Goal: Task Accomplishment & Management: Complete application form

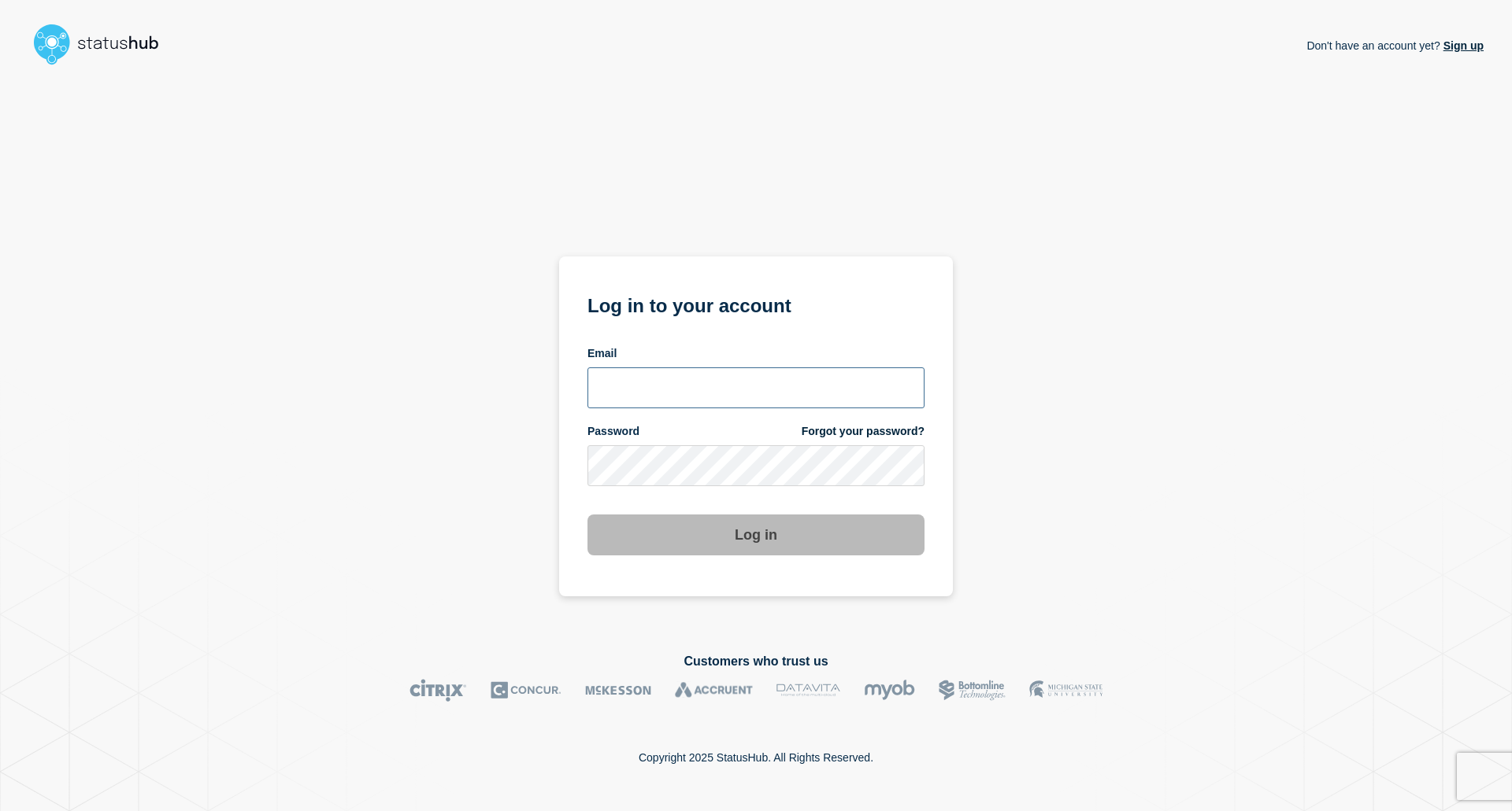
type input "[EMAIL_ADDRESS][DOMAIN_NAME]"
click at [745, 541] on button "Log in" at bounding box center [756, 535] width 337 height 41
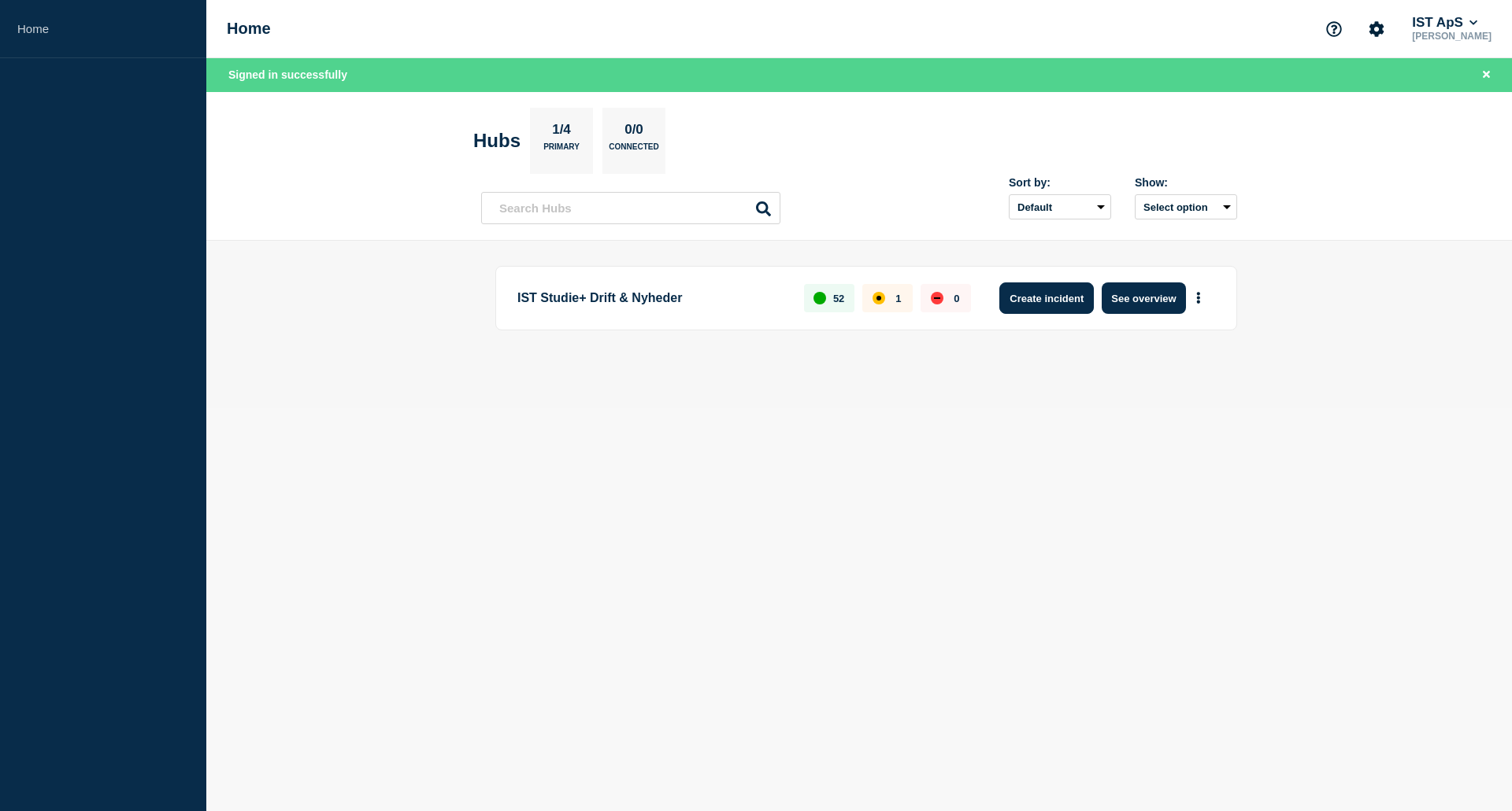
click at [1044, 295] on button "Create incident" at bounding box center [1046, 298] width 94 height 32
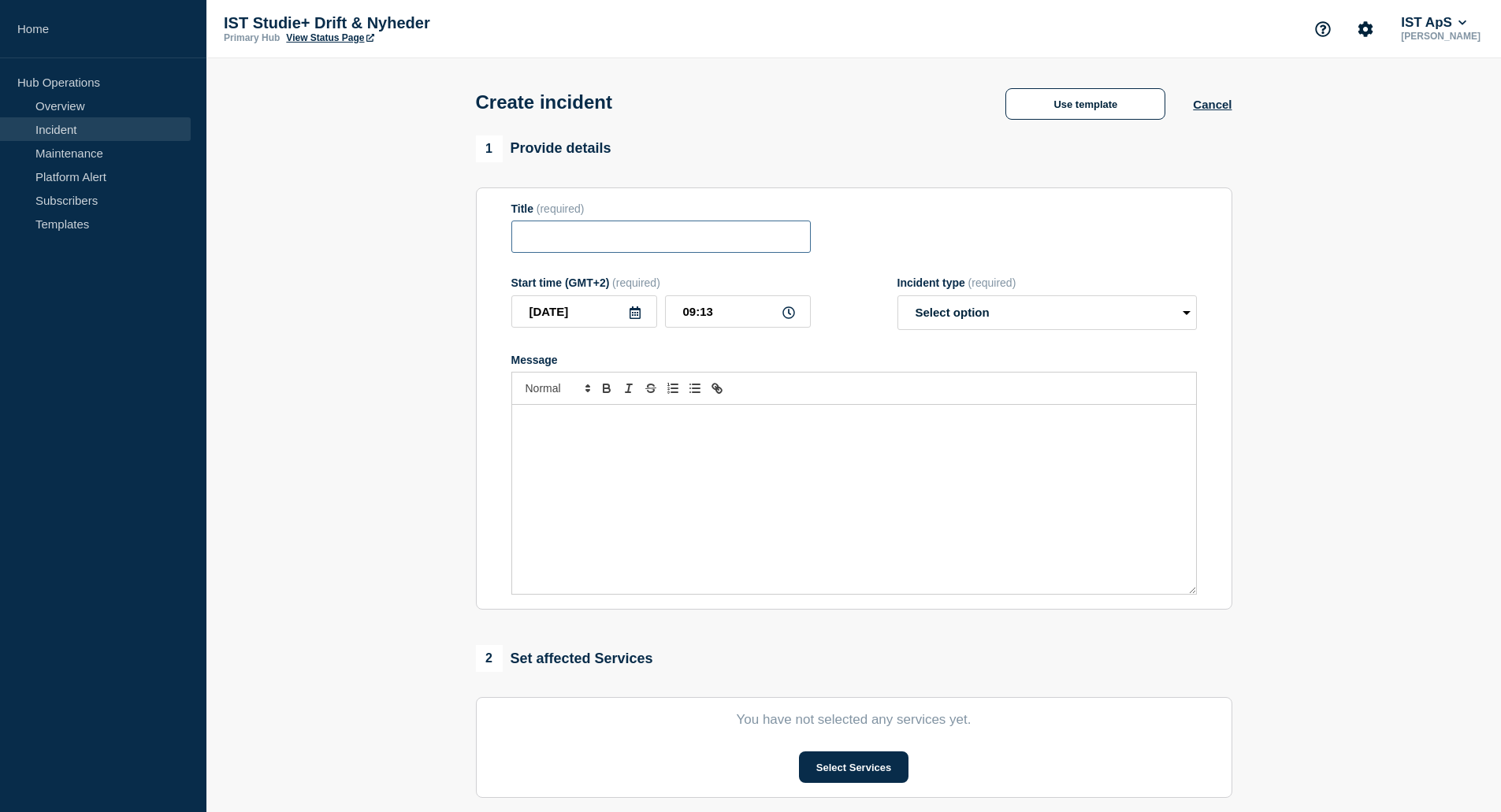
click at [564, 248] on input "Title" at bounding box center [661, 237] width 299 height 33
type input "Kundeportalen er pt. ikke tilgængelig"
click at [1189, 313] on select "Select option Investigating Identified Monitoring" at bounding box center [1047, 312] width 299 height 34
select select "investigating"
click at [898, 298] on select "Select option Investigating Identified Monitoring" at bounding box center [1047, 312] width 299 height 34
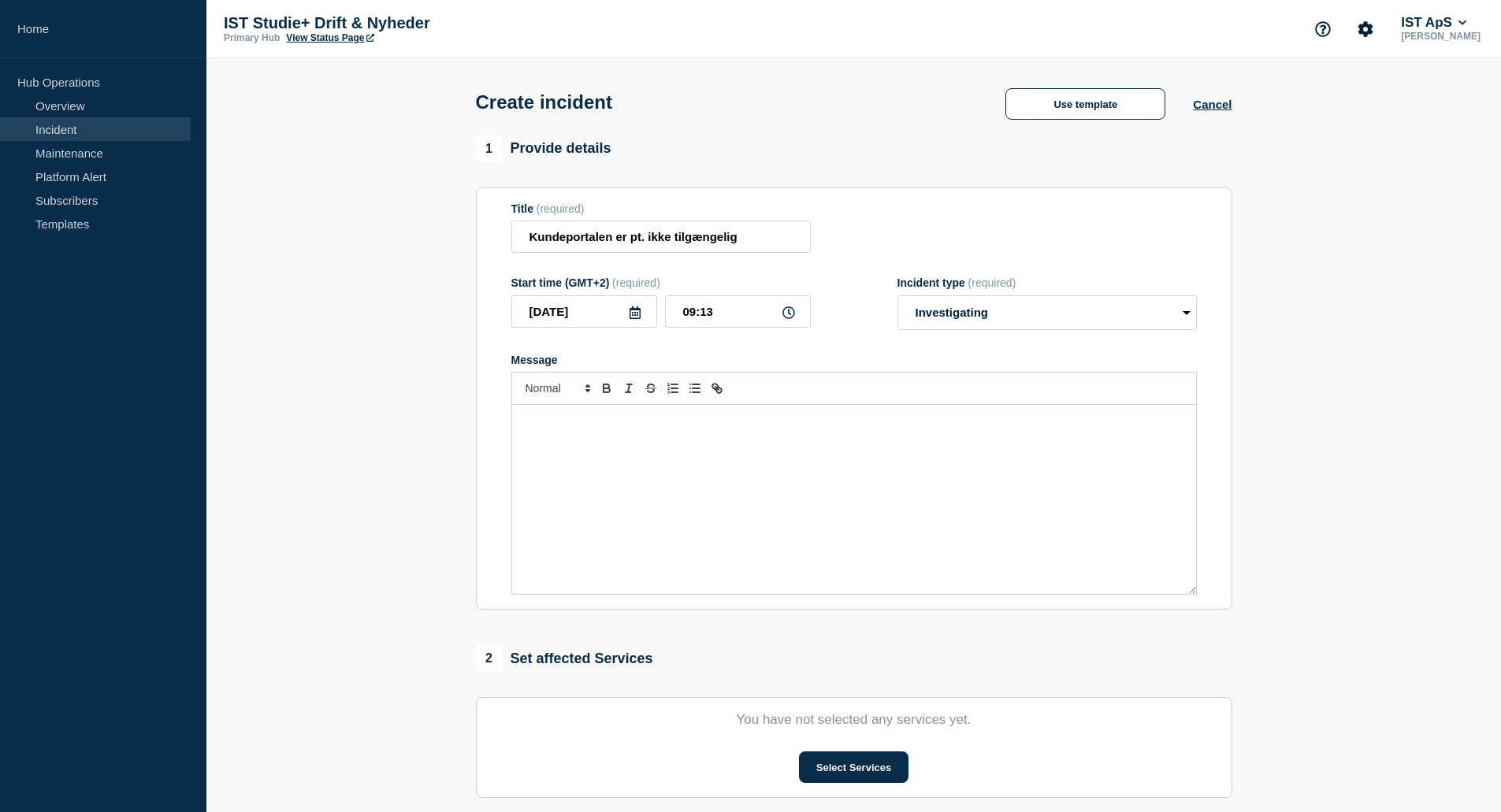
click at [618, 429] on p "Message" at bounding box center [854, 421] width 660 height 14
click at [609, 425] on p "Vores kundeportal kan pt. ikke tilgås af brugere. Vi arbejder hårdt på at finde…" at bounding box center [854, 421] width 660 height 14
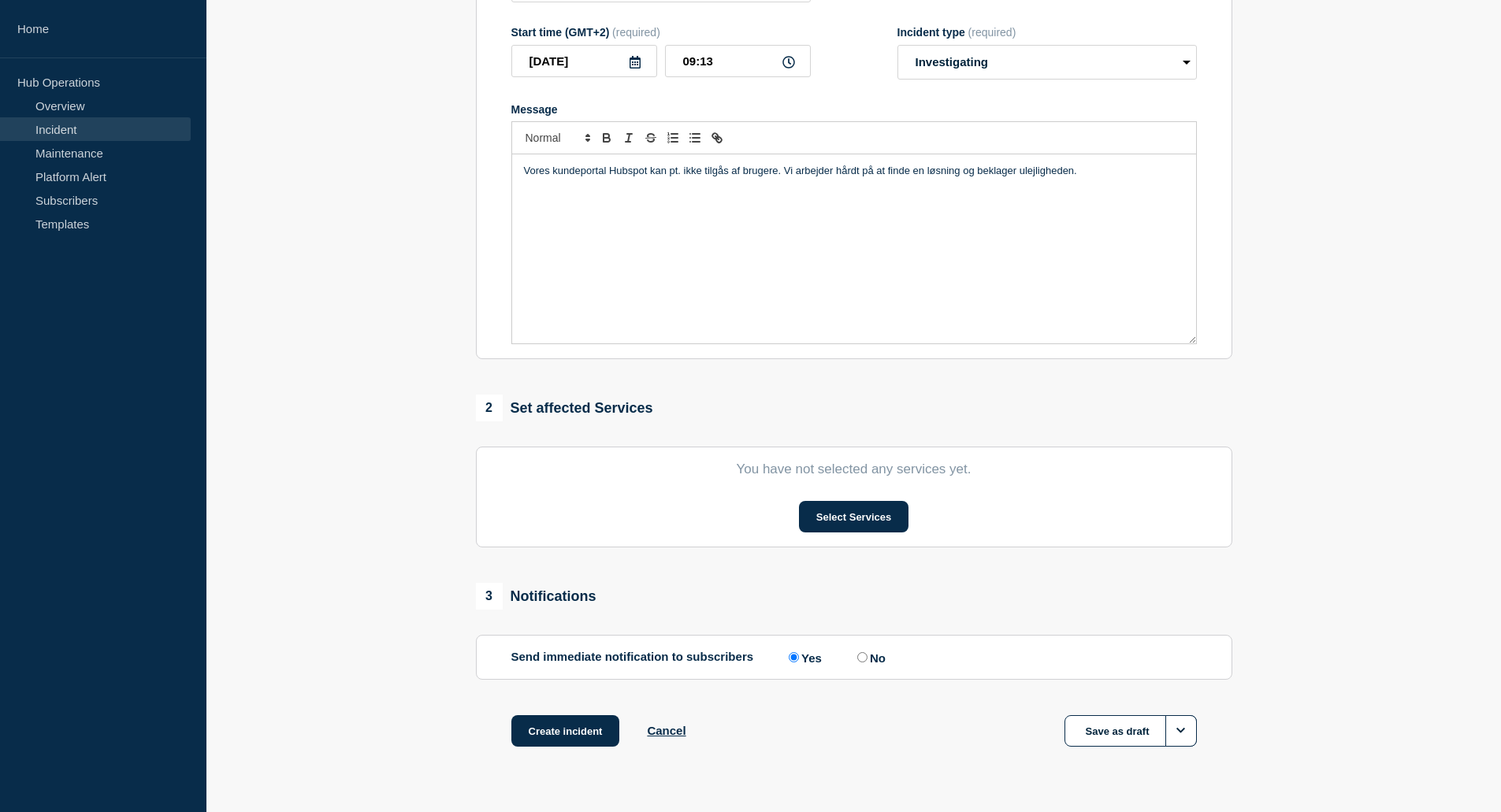
scroll to position [272, 0]
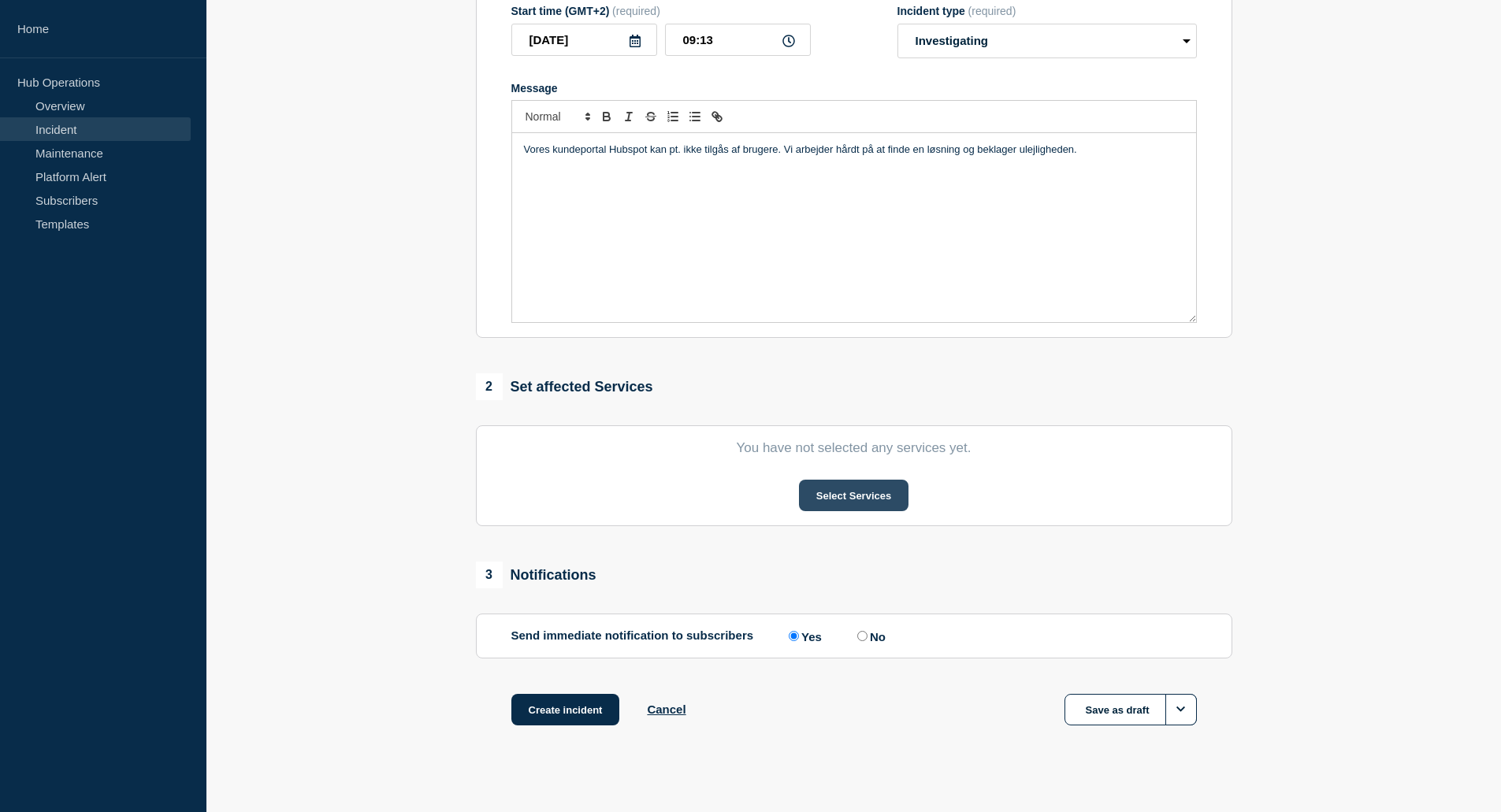
click at [825, 506] on button "Select Services" at bounding box center [853, 496] width 109 height 32
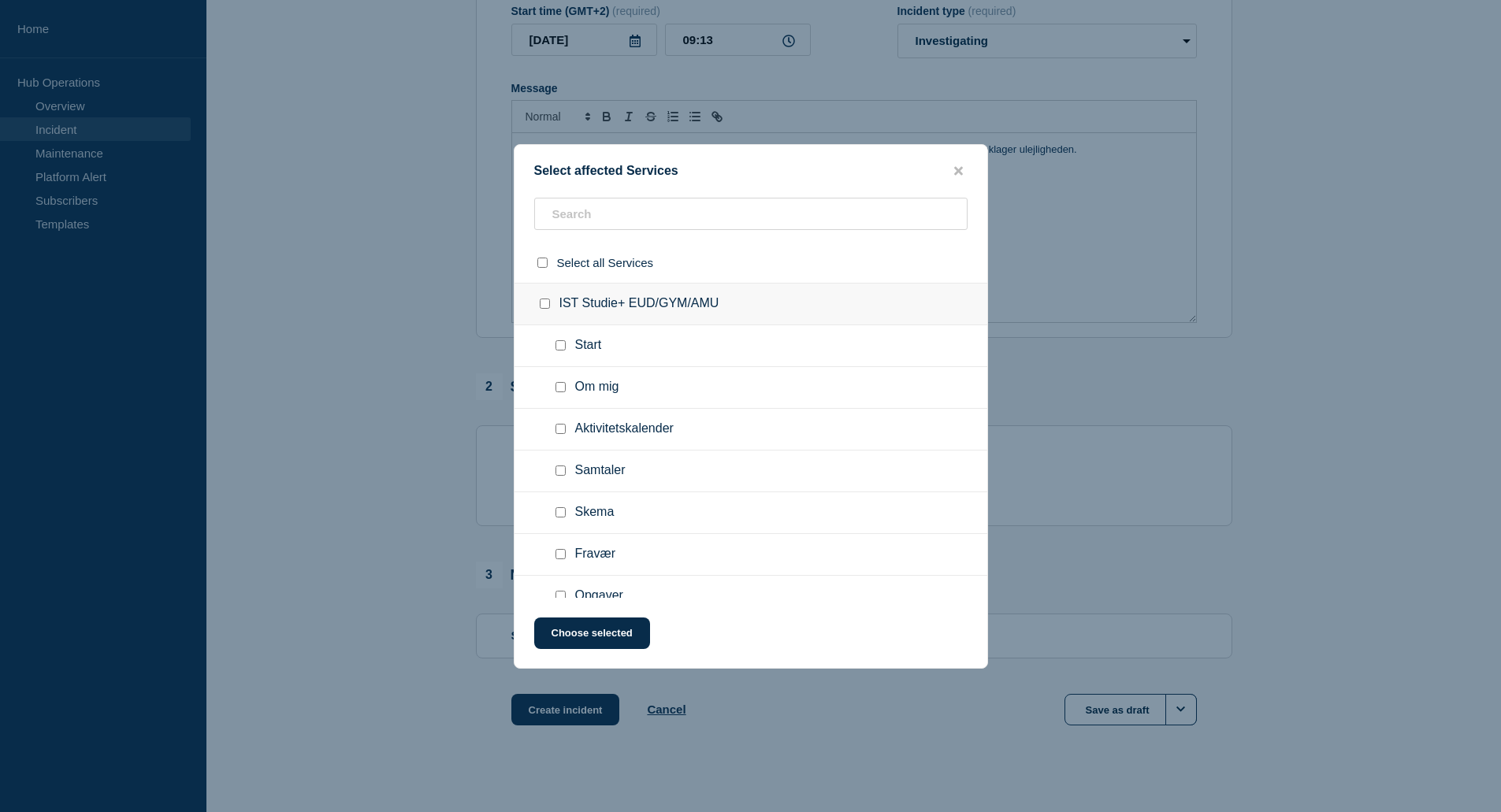
click at [542, 259] on input "select all checkbox" at bounding box center [542, 262] width 10 height 10
checkbox input "true"
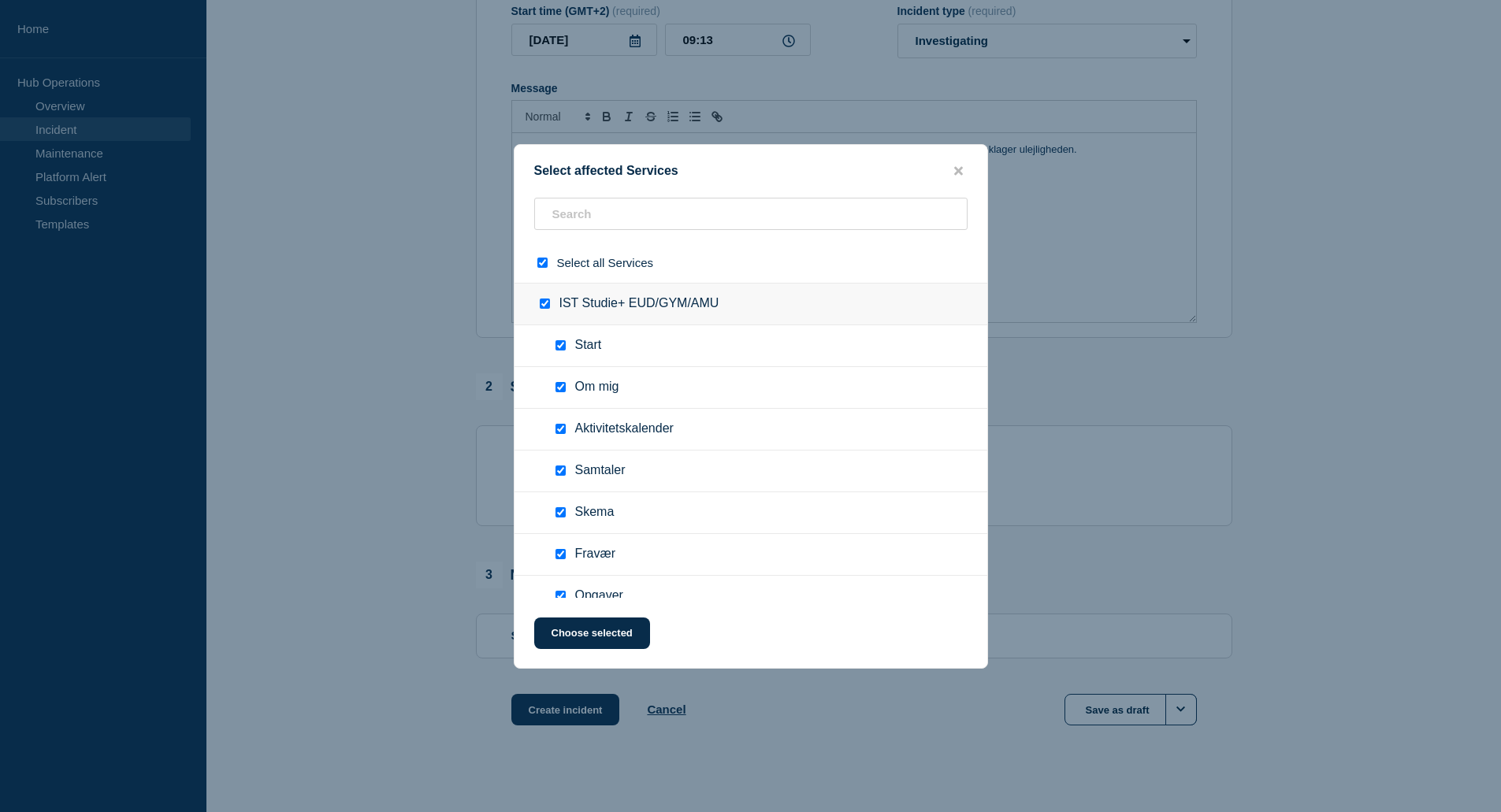
checkbox input "true"
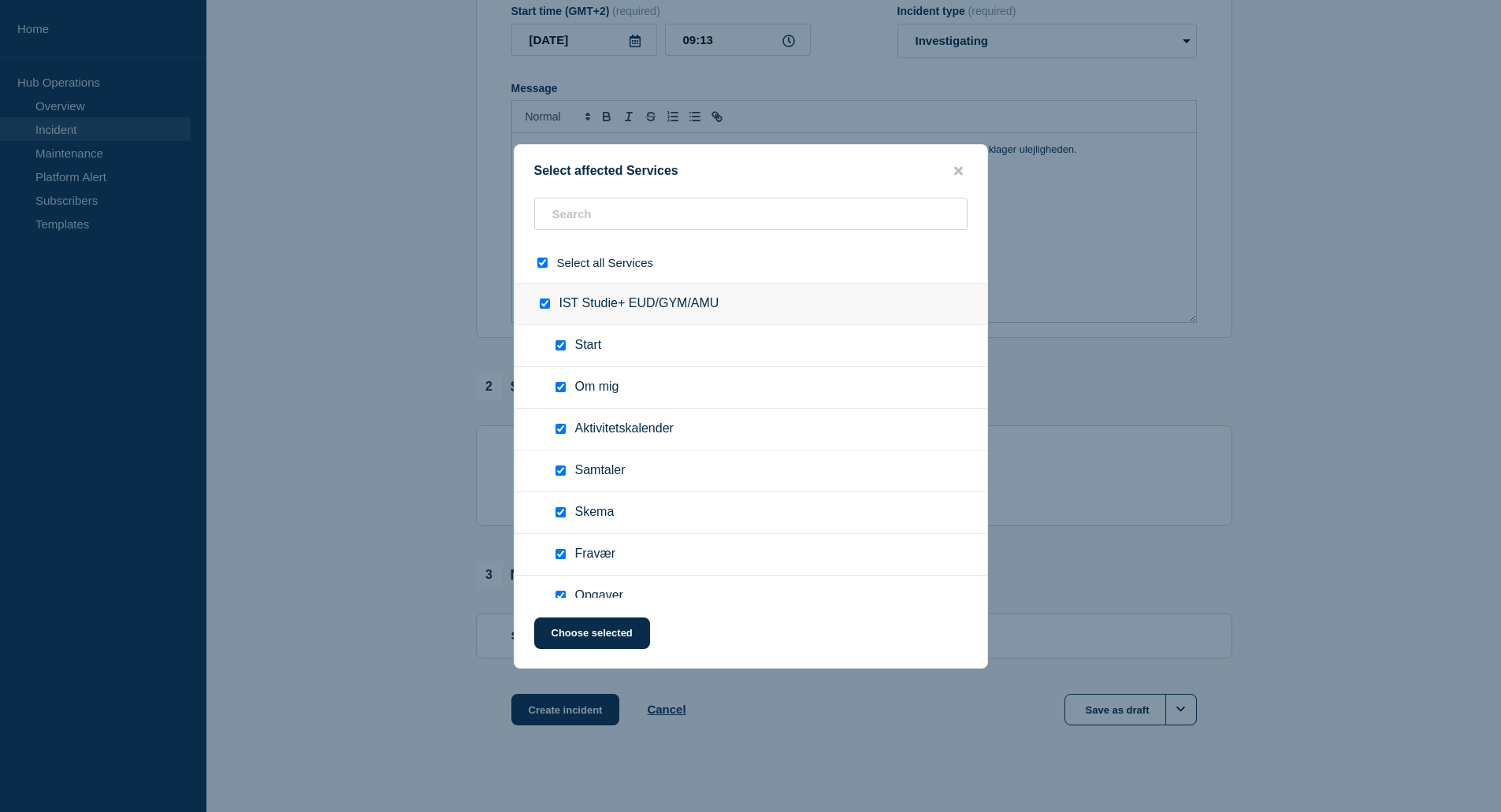
checkbox input "true"
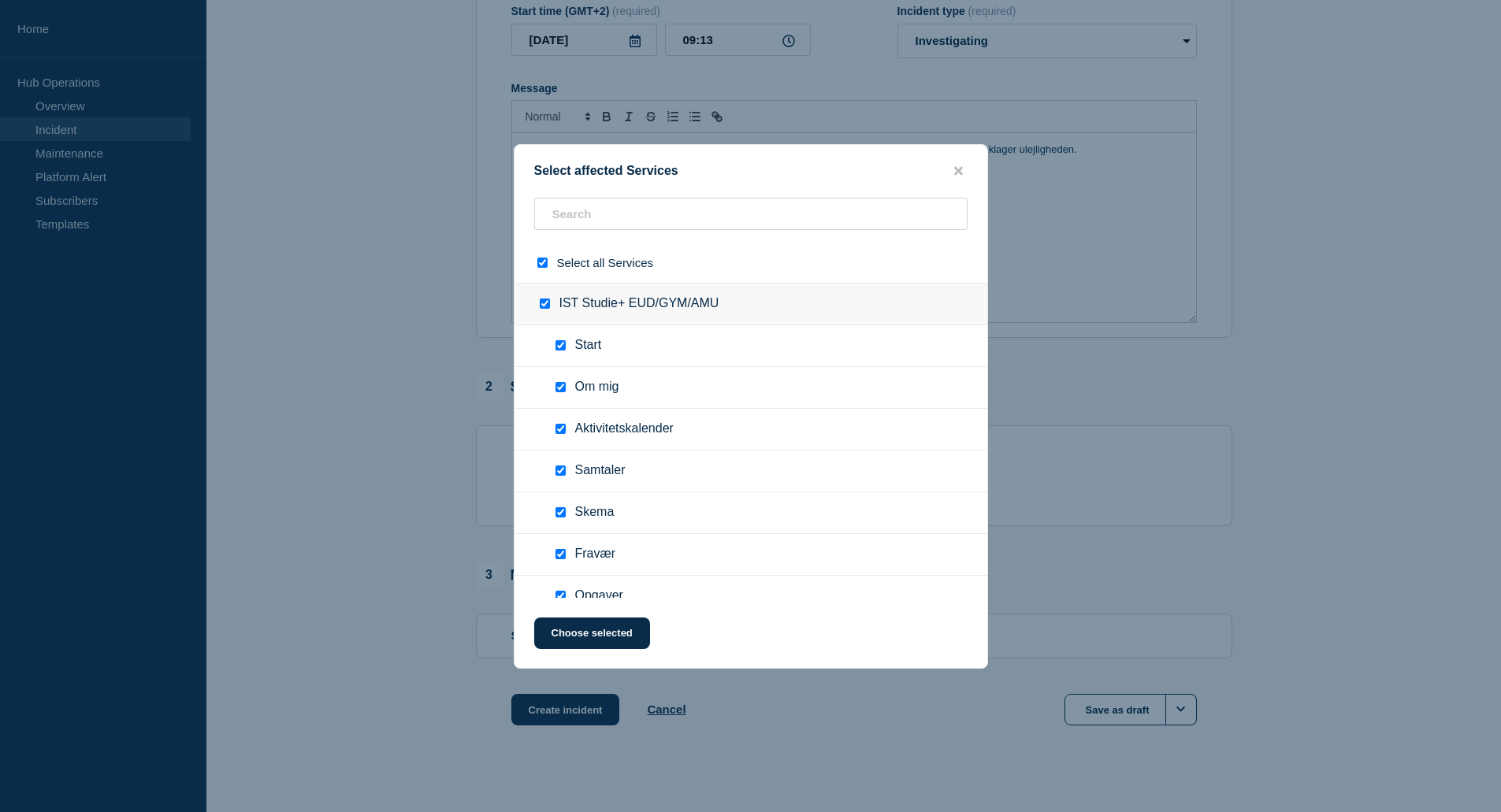
checkbox input "true"
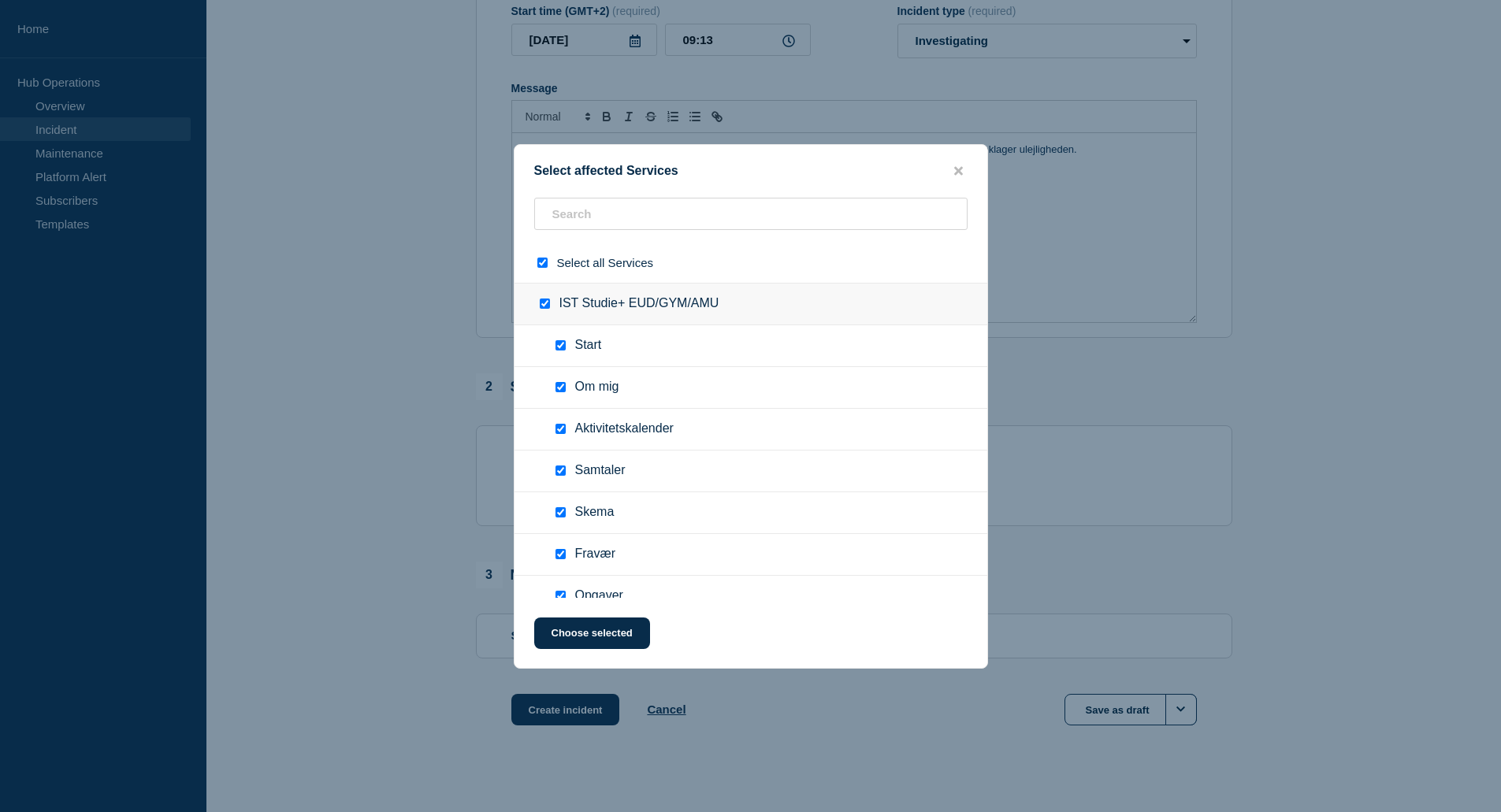
checkbox input "true"
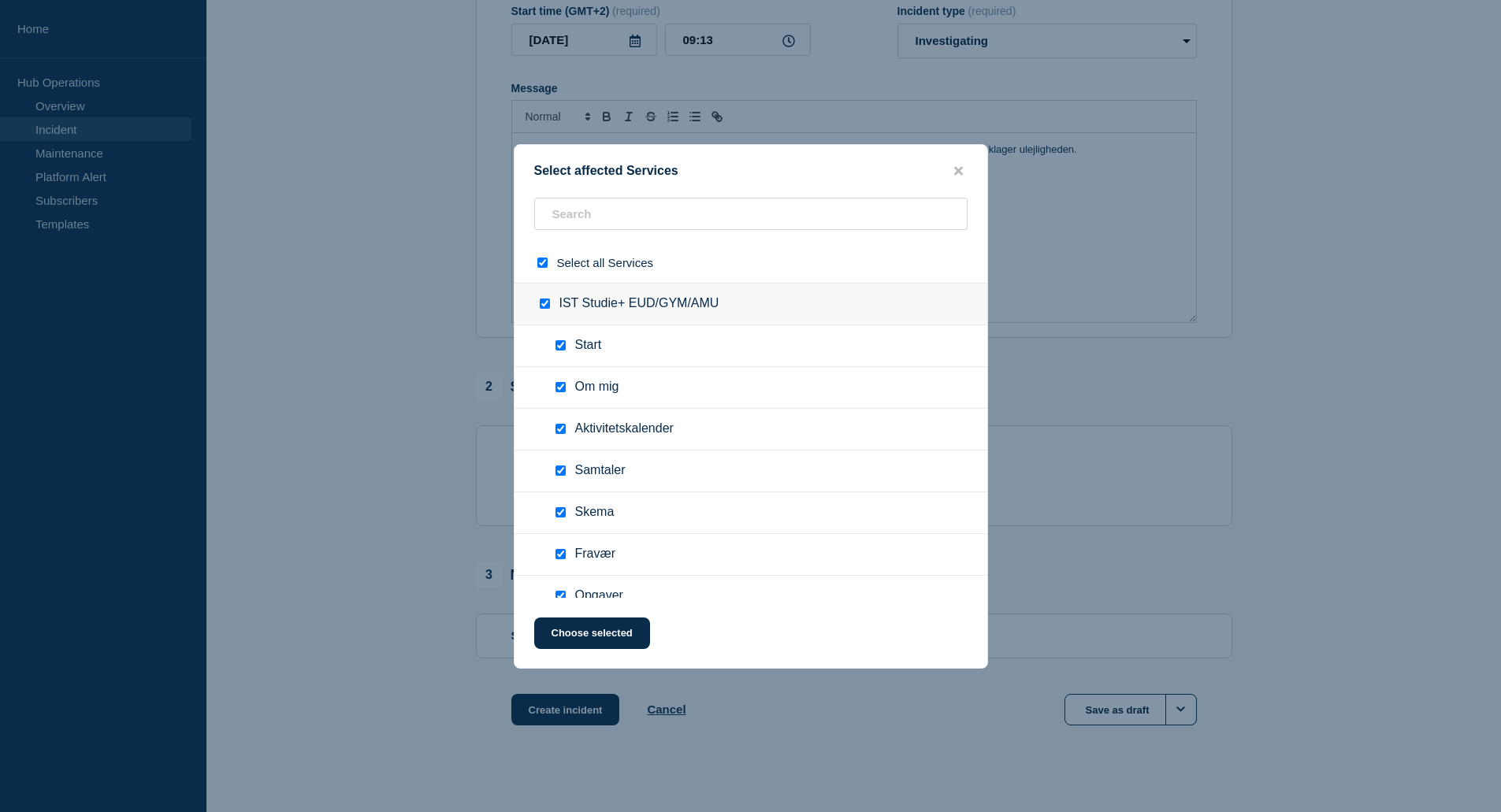
checkbox input "true"
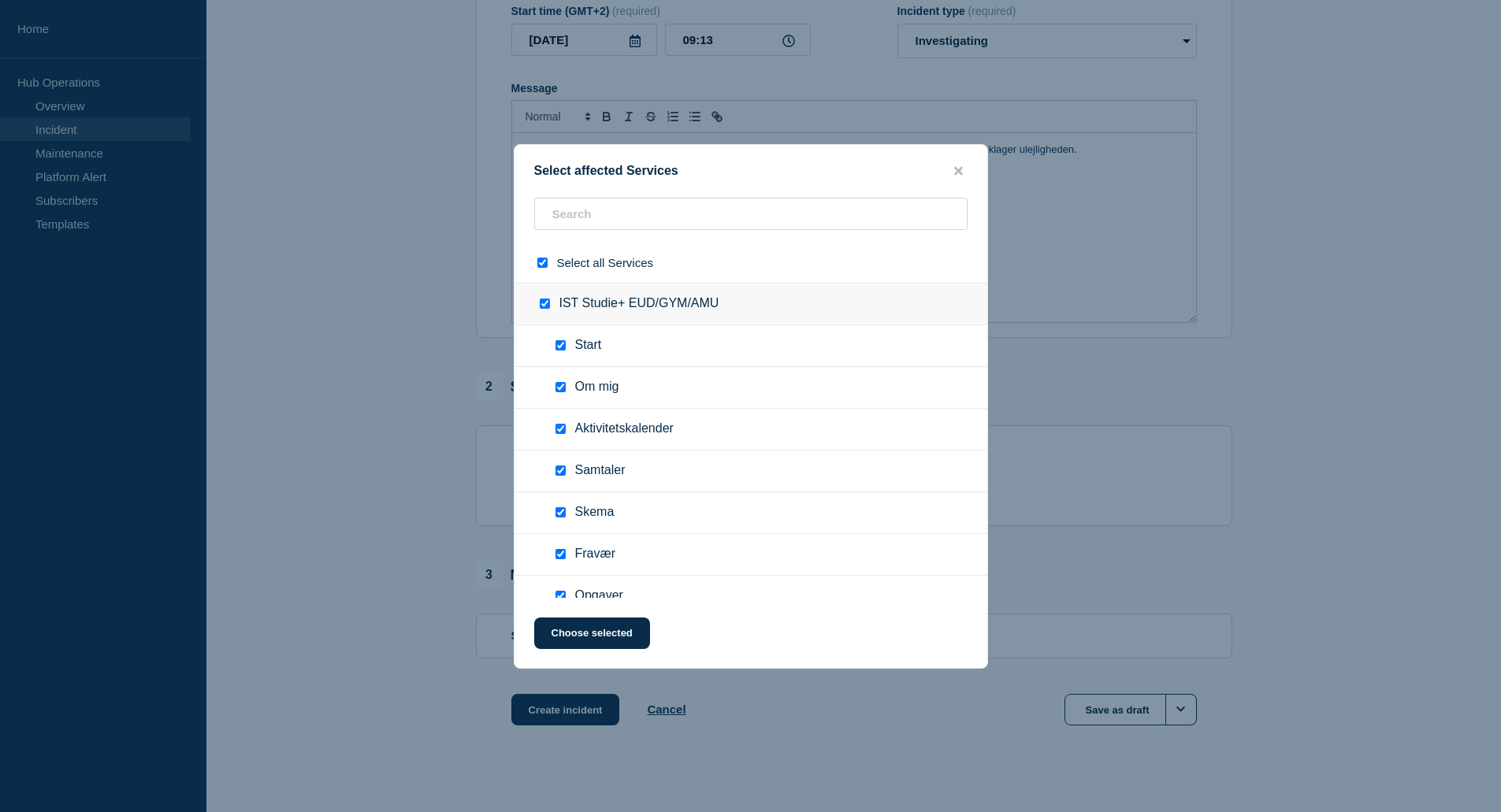
checkbox input "true"
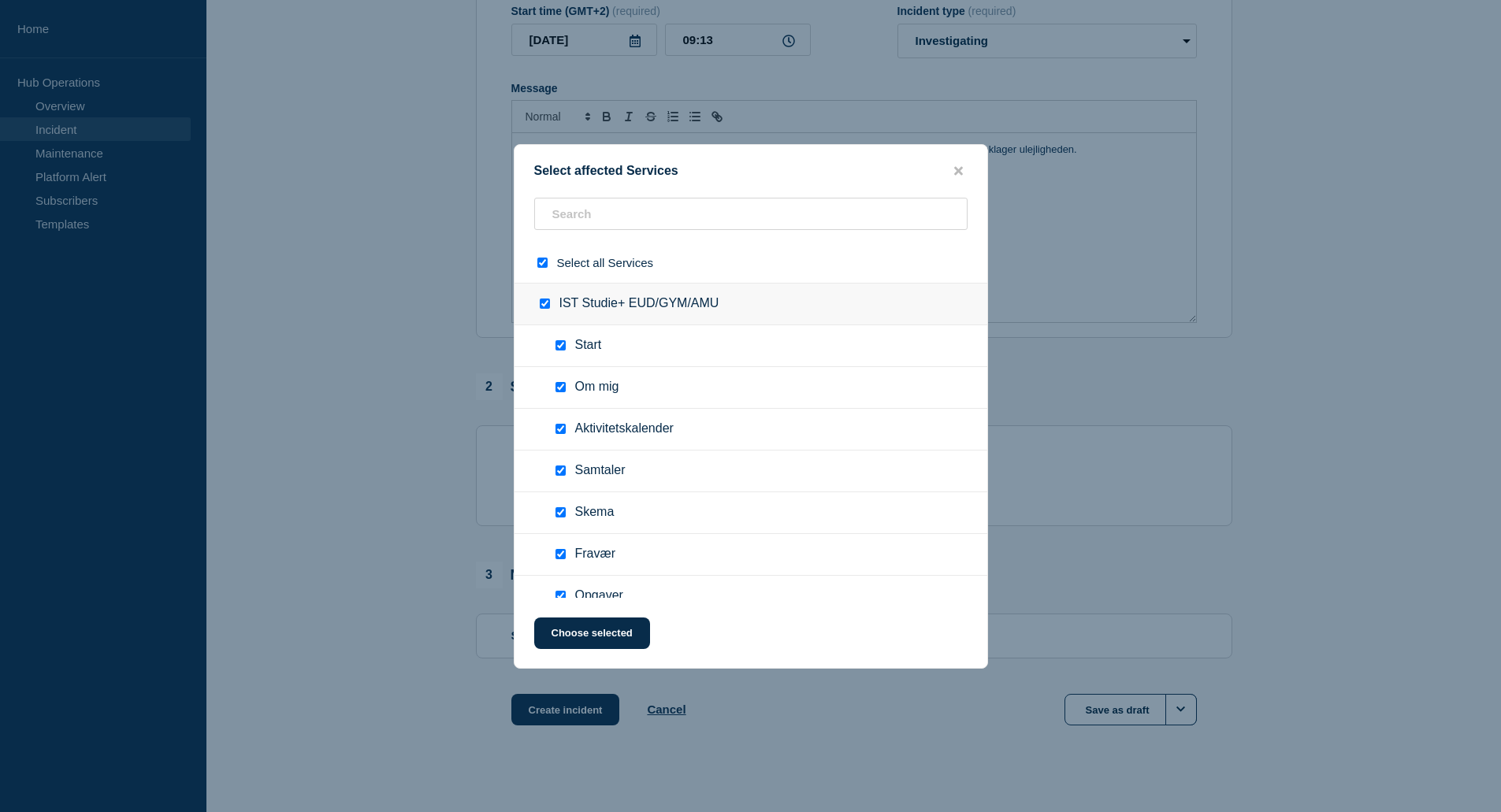
checkbox input "true"
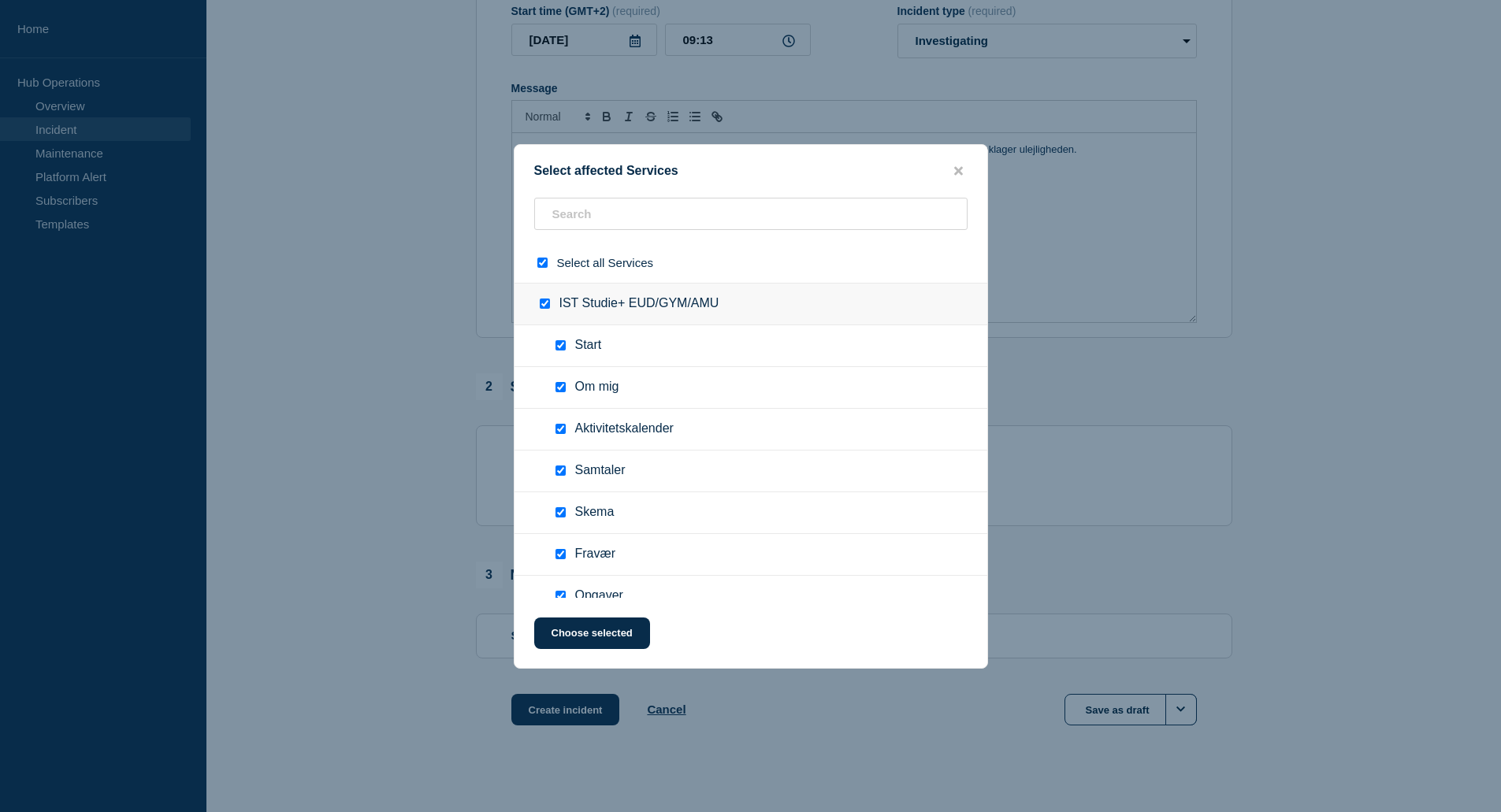
checkbox input "true"
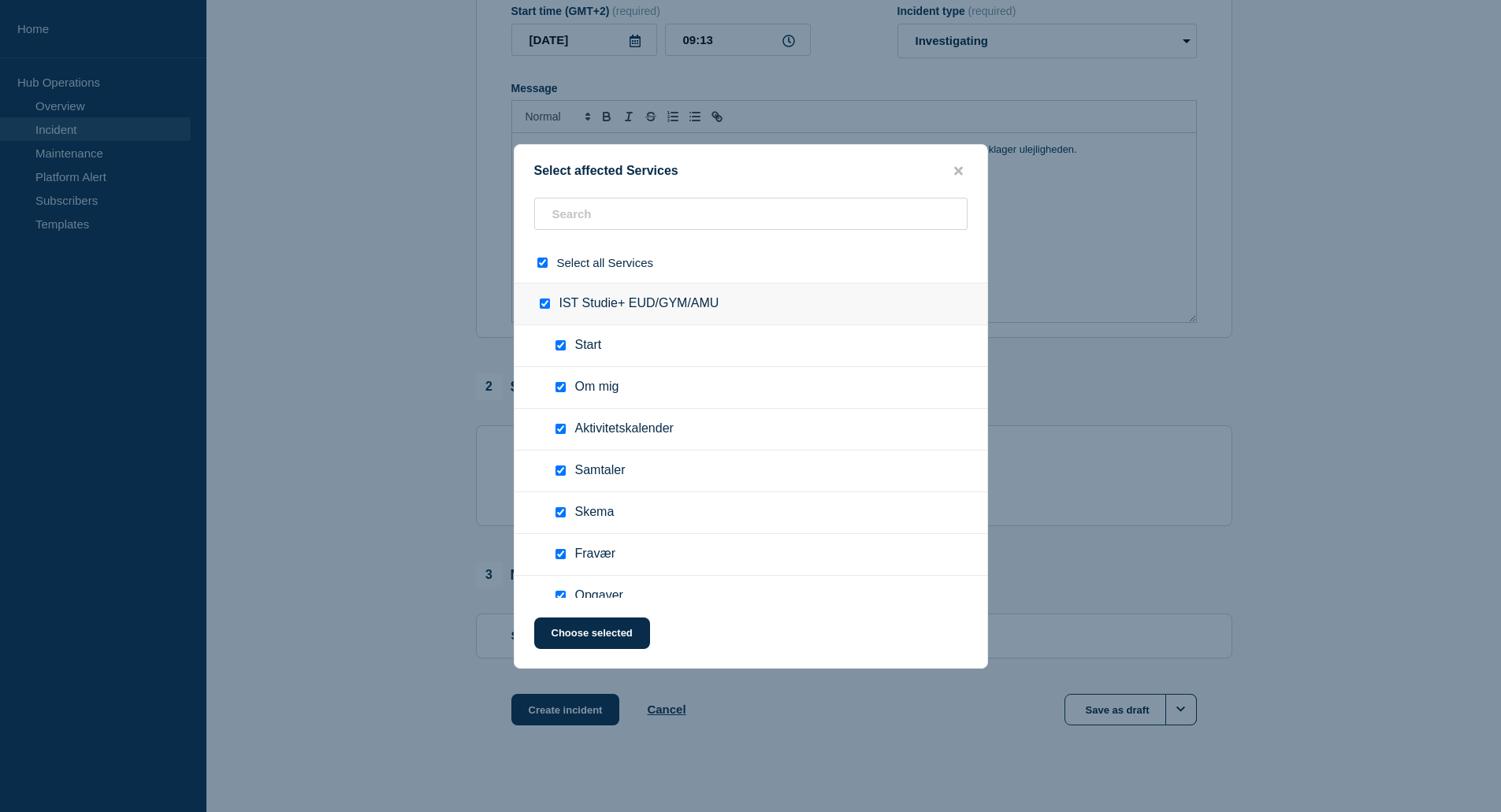
checkbox input "true"
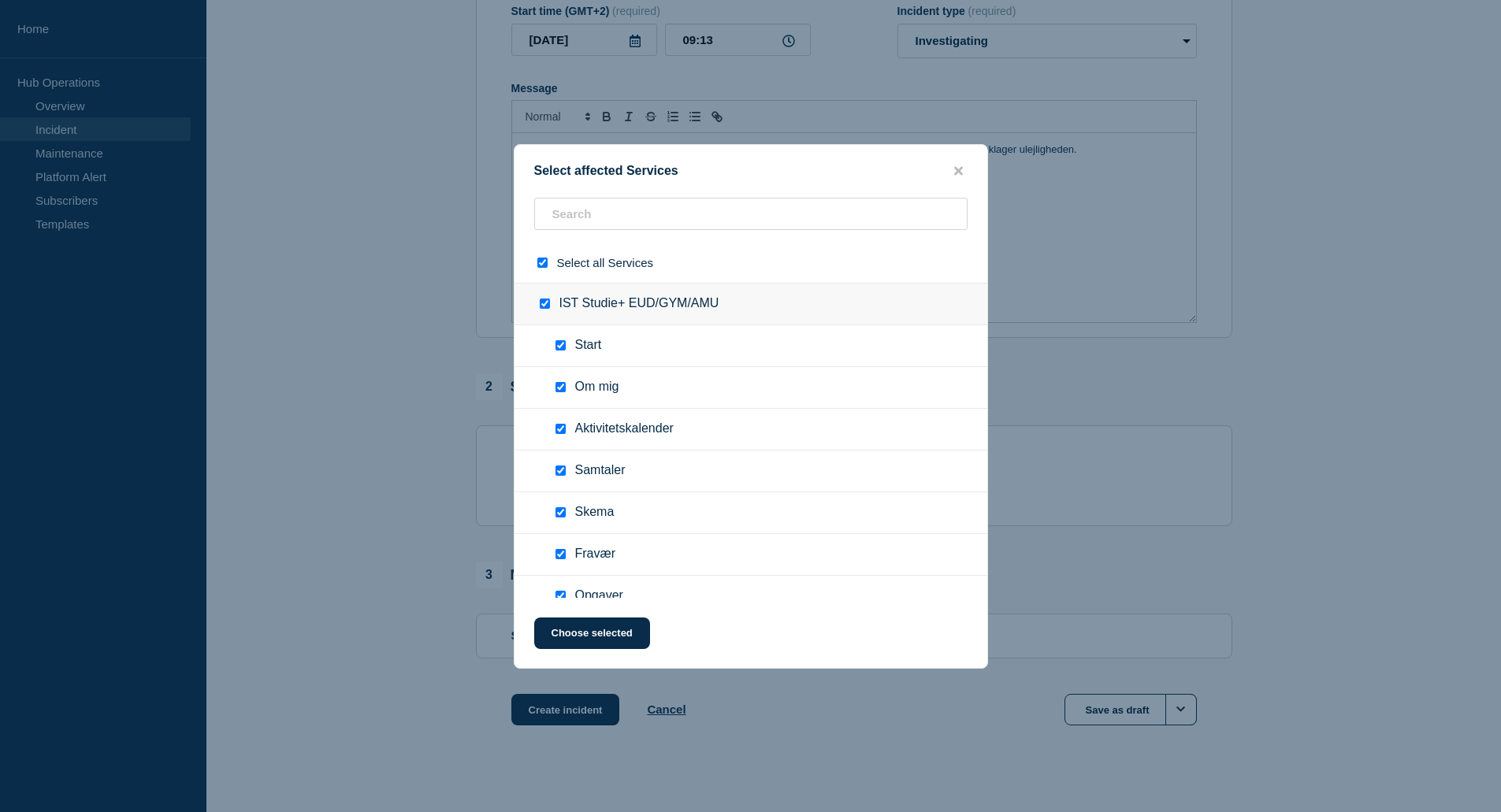
checkbox input "true"
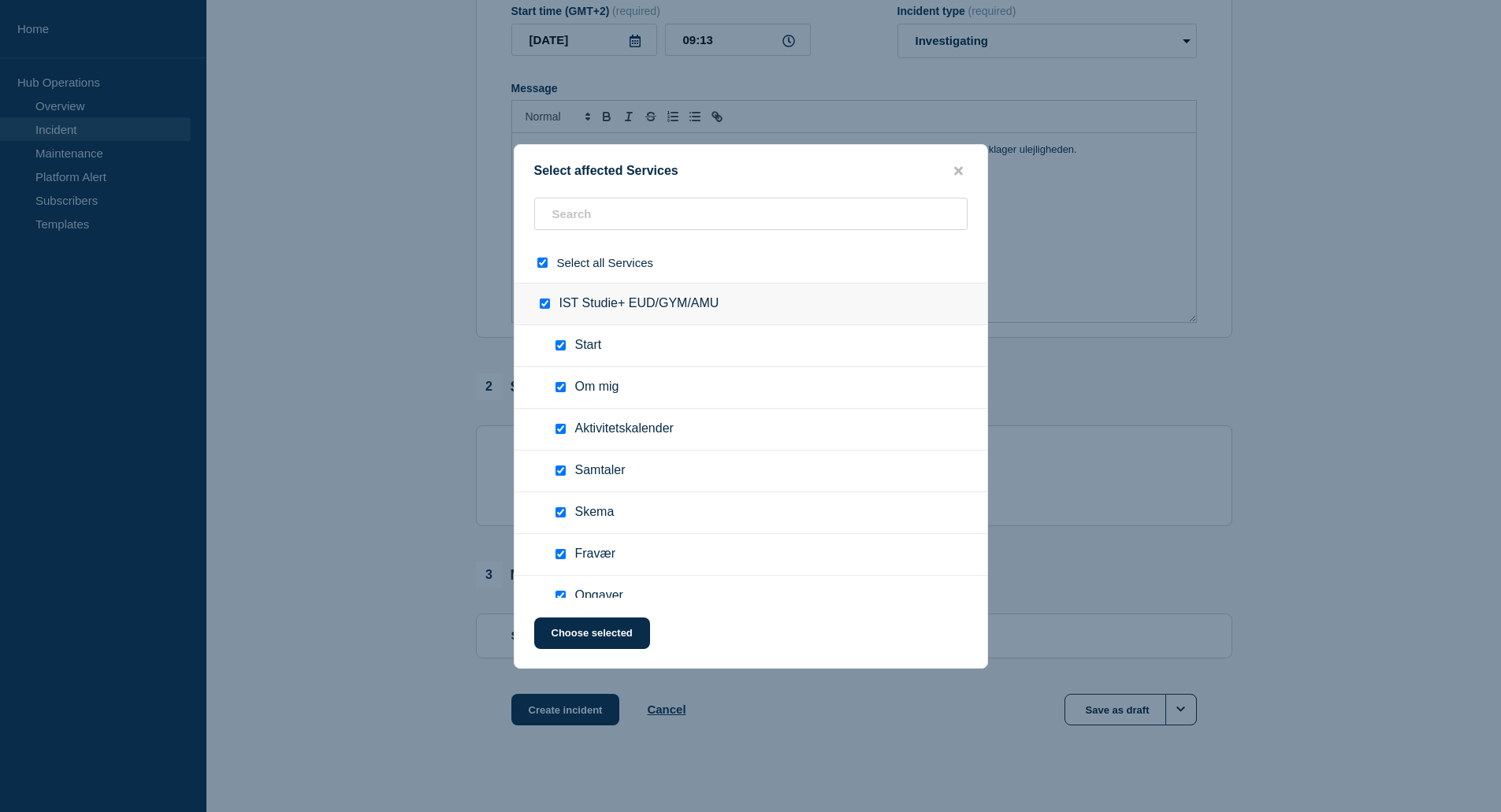
checkbox input "true"
click at [574, 634] on button "Choose selected" at bounding box center [592, 634] width 116 height 32
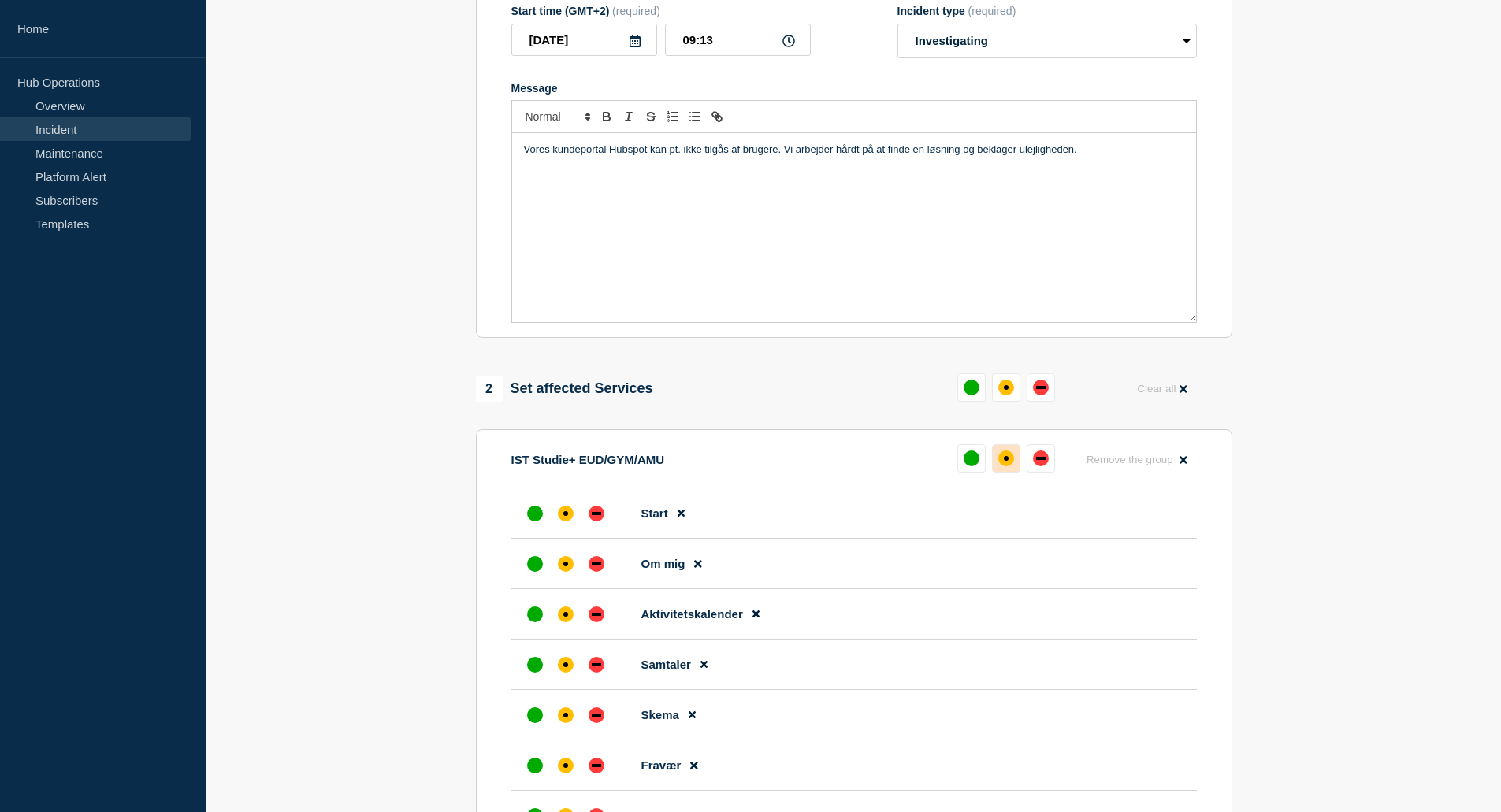
click at [1008, 460] on div "affected" at bounding box center [1006, 458] width 16 height 16
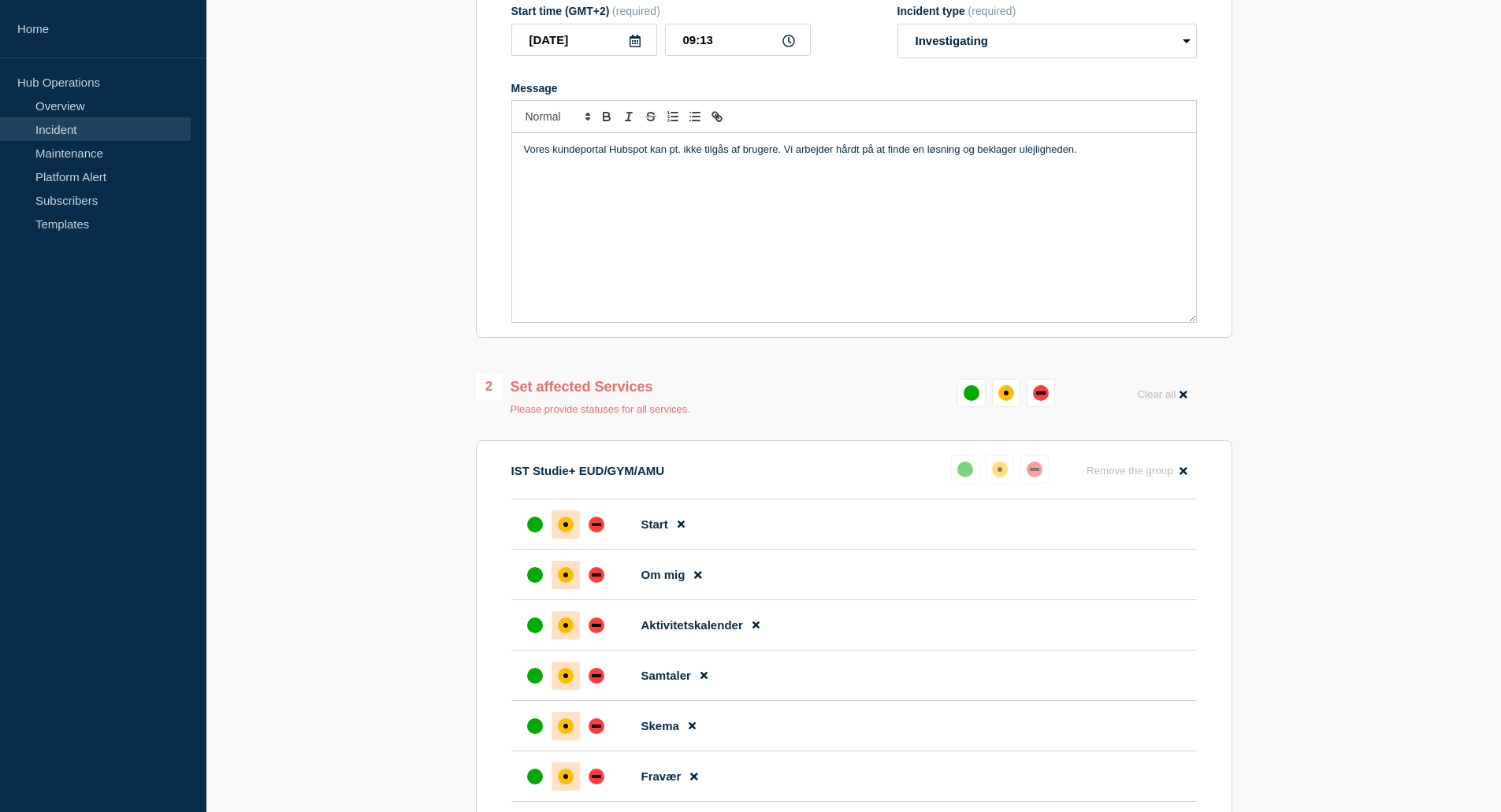
click at [1004, 477] on div "affected" at bounding box center [999, 469] width 16 height 16
click at [1008, 395] on div "affected" at bounding box center [1006, 392] width 5 height 5
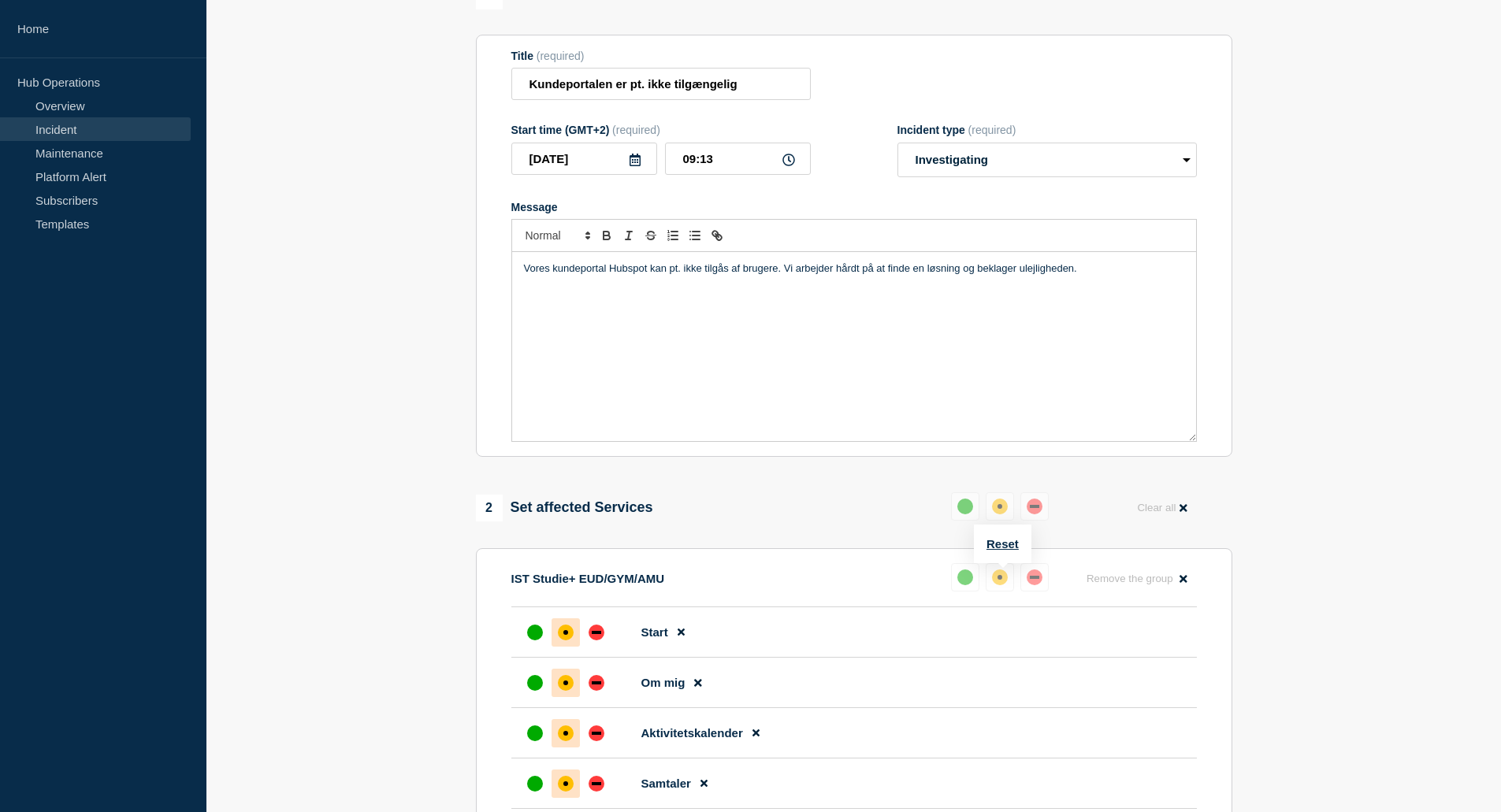
scroll to position [0, 0]
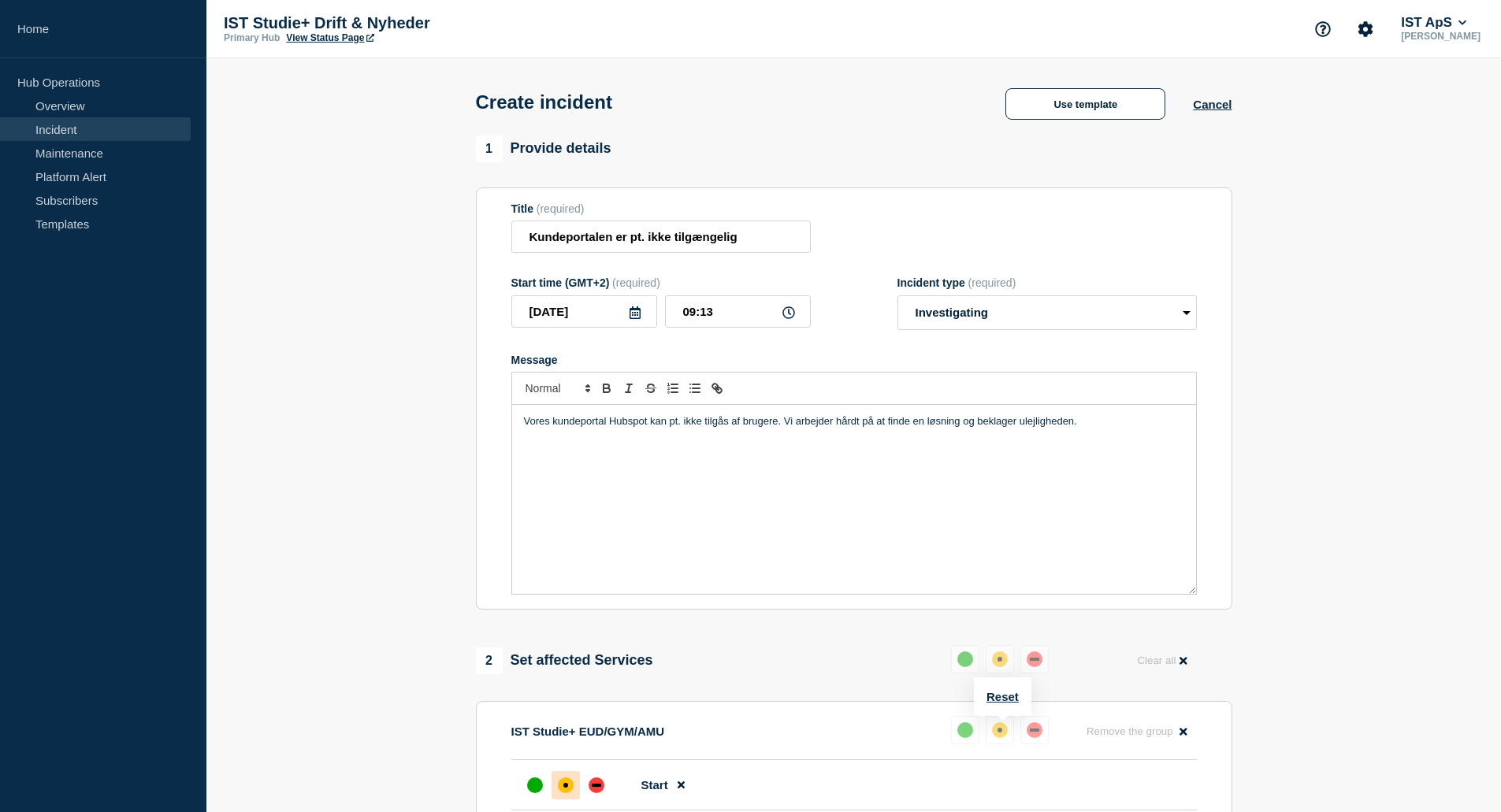
click at [1086, 422] on p "Vores kundeportal Hubspot kan pt. ikke tilgås af brugere. Vi arbejder hårdt på …" at bounding box center [854, 421] width 660 height 14
drag, startPoint x: 634, startPoint y: 452, endPoint x: 564, endPoint y: 453, distance: 70.0
click at [564, 453] on p "Studie+ er ikke påvirket" at bounding box center [854, 450] width 660 height 14
drag, startPoint x: 553, startPoint y: 421, endPoint x: 606, endPoint y: 425, distance: 53.2
click at [606, 425] on p "Vores kundeportal Hubspot kan pt. ikke tilgås af brugere. Vi arbejder hårdt på …" at bounding box center [854, 421] width 660 height 14
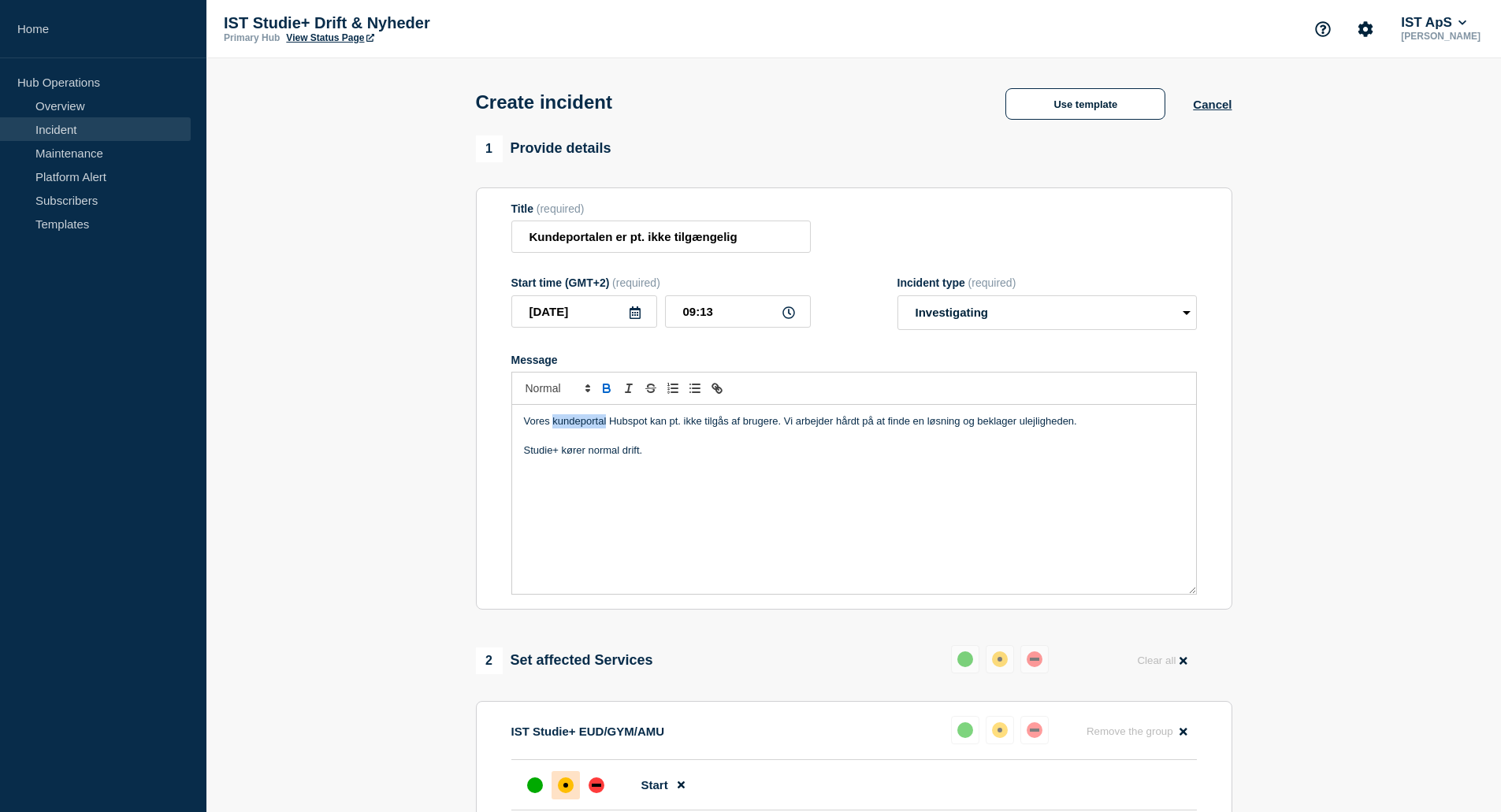
click at [608, 389] on icon "Toggle bold text" at bounding box center [606, 386] width 6 height 4
click at [688, 476] on div "Vores kundeportal Hubspot kan pt. ikke tilgås af brugere. Vi arbejder hårdt på …" at bounding box center [854, 499] width 684 height 189
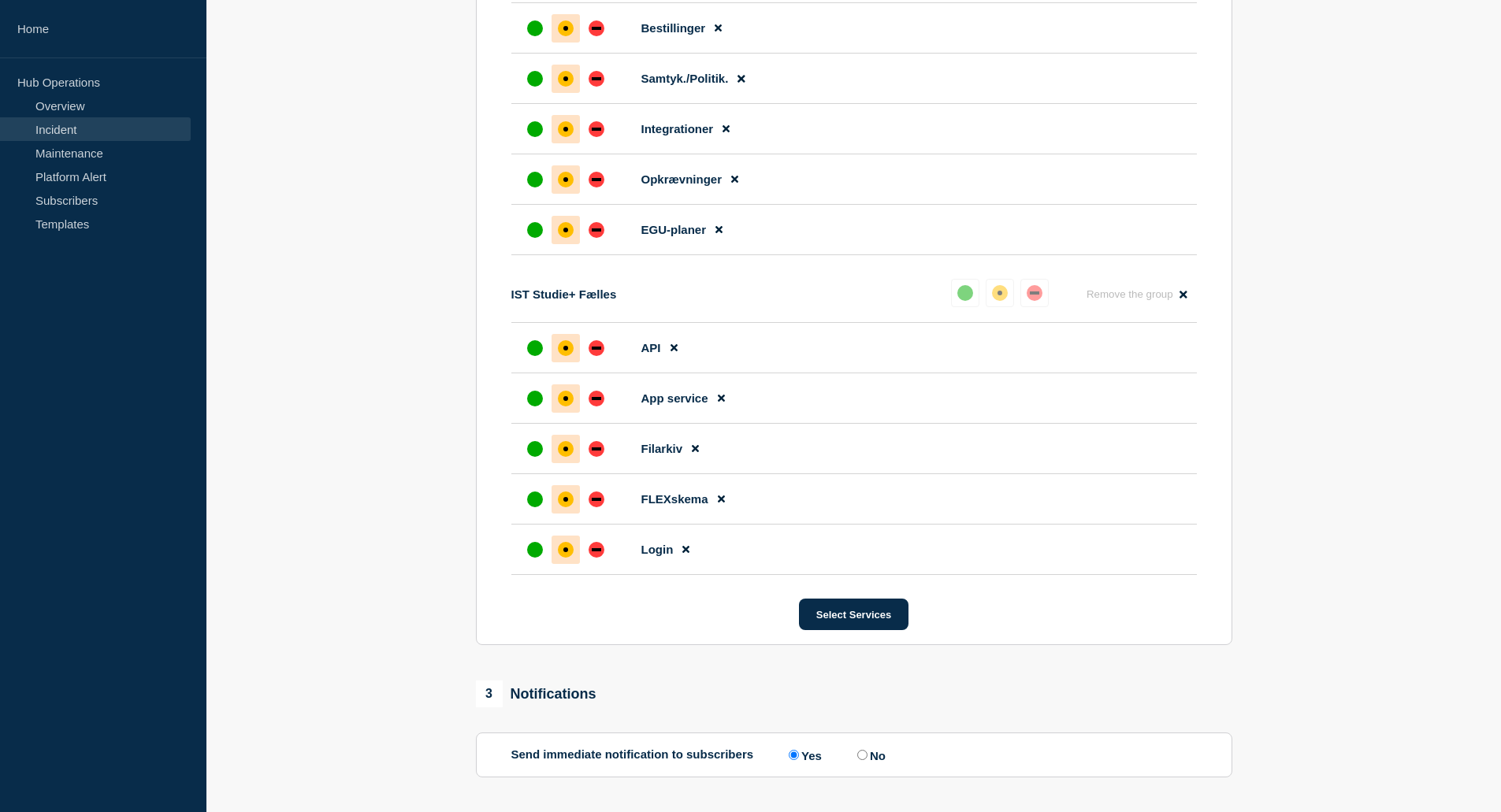
scroll to position [3132, 0]
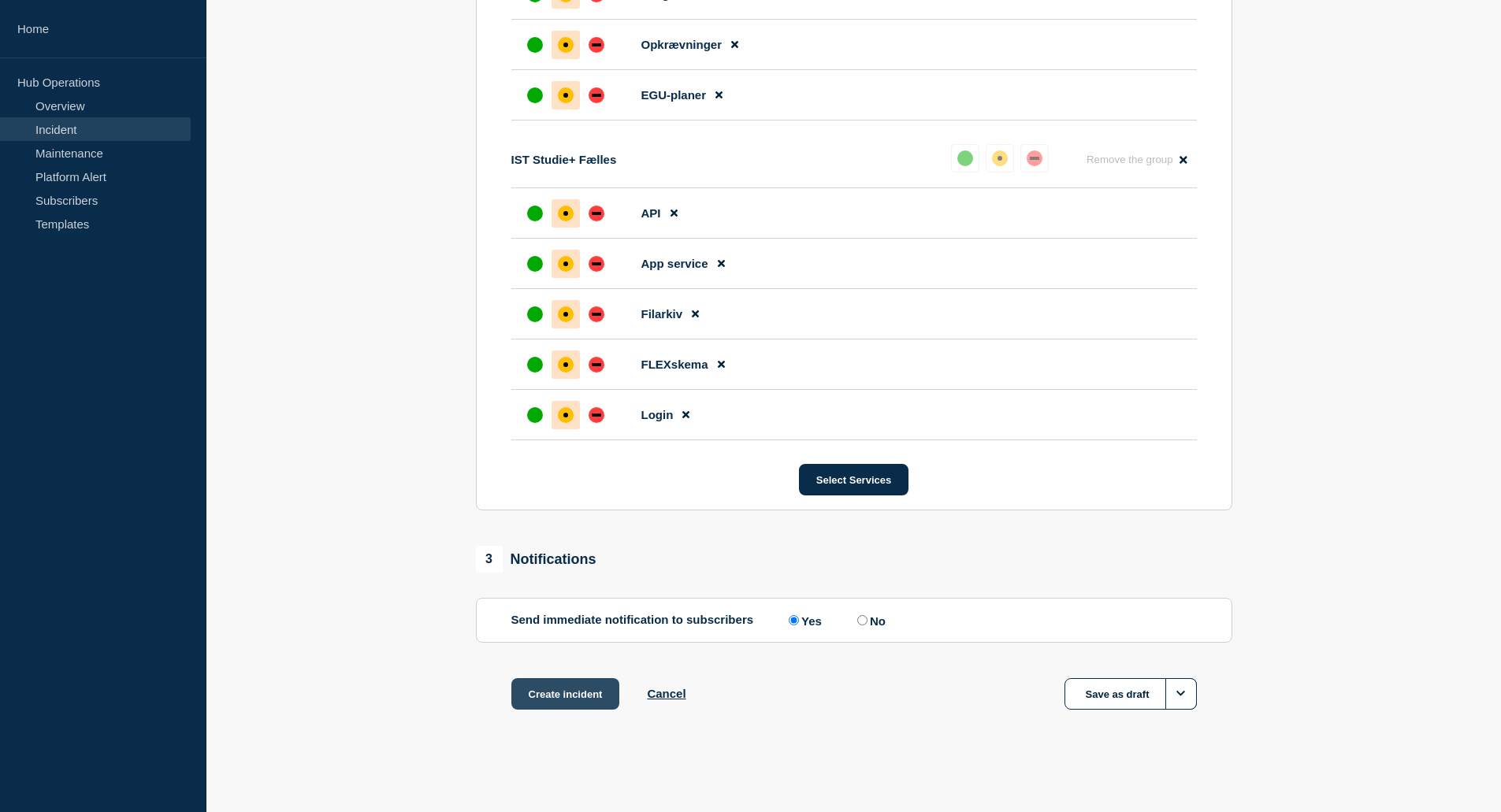
click at [559, 695] on button "Create incident" at bounding box center [566, 695] width 109 height 32
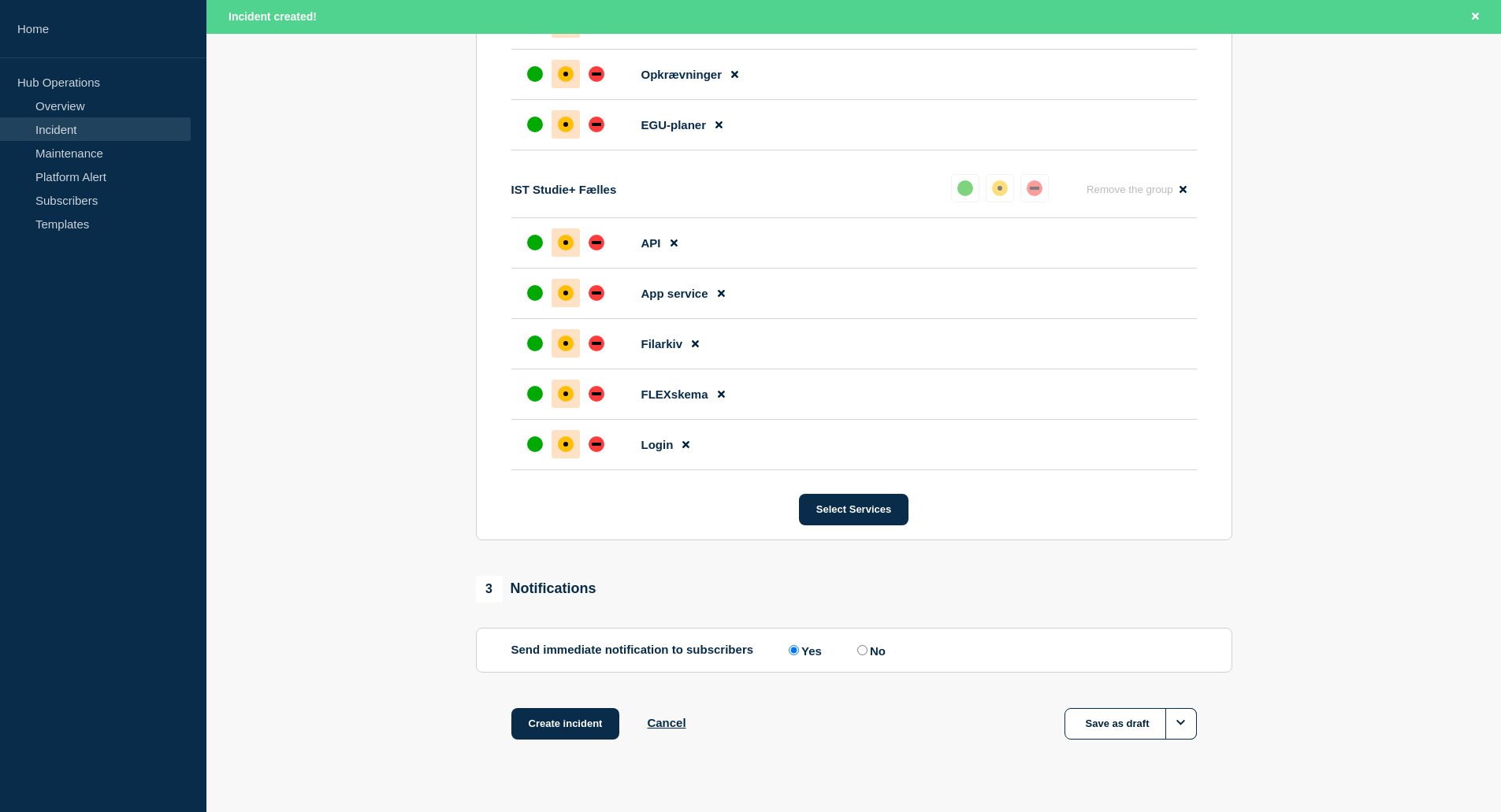
scroll to position [3165, 0]
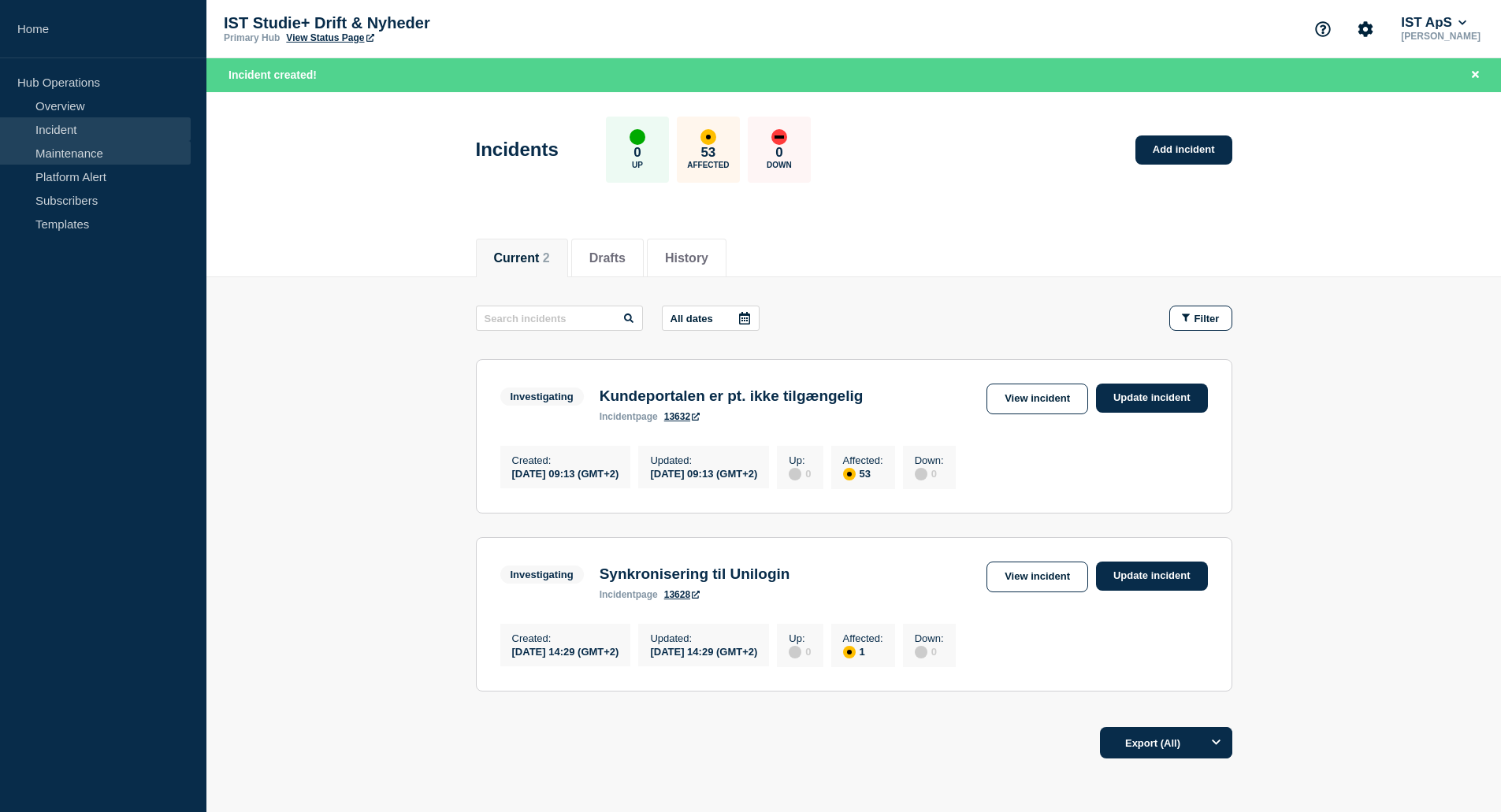
click at [59, 152] on link "Maintenance" at bounding box center [95, 152] width 191 height 23
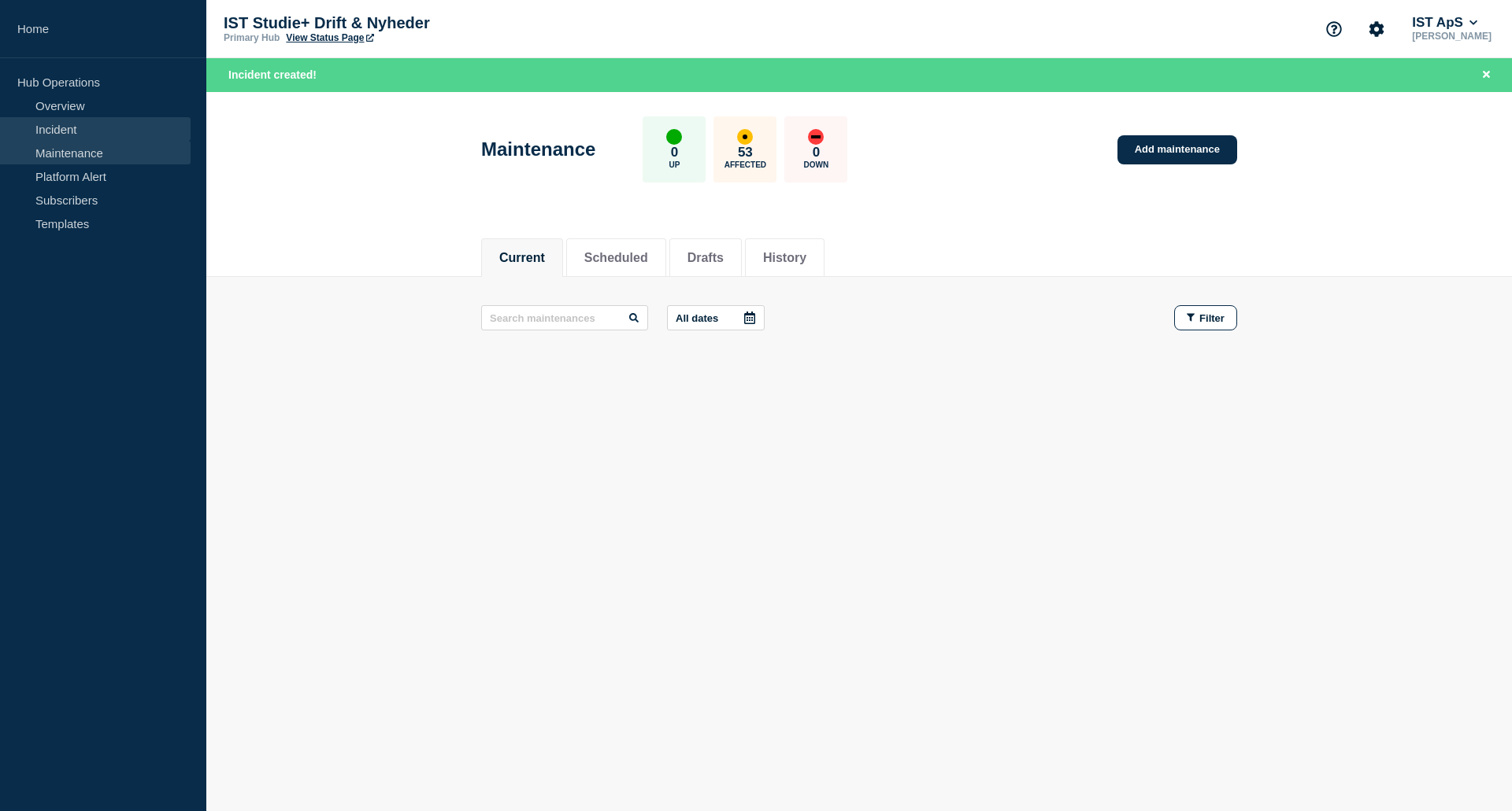
click at [66, 132] on link "Incident" at bounding box center [95, 128] width 191 height 23
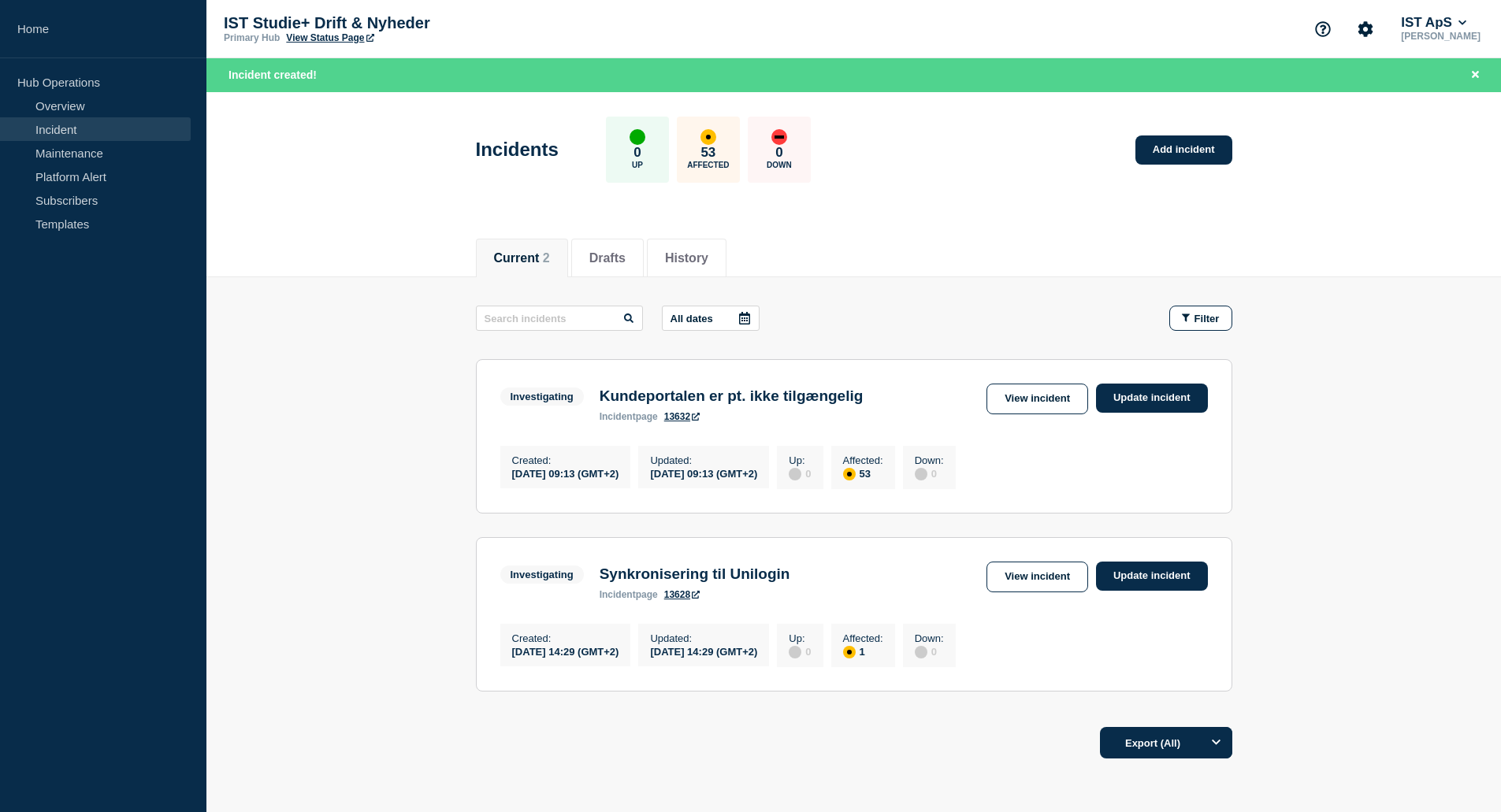
click at [316, 38] on link "View Status Page" at bounding box center [330, 38] width 88 height 11
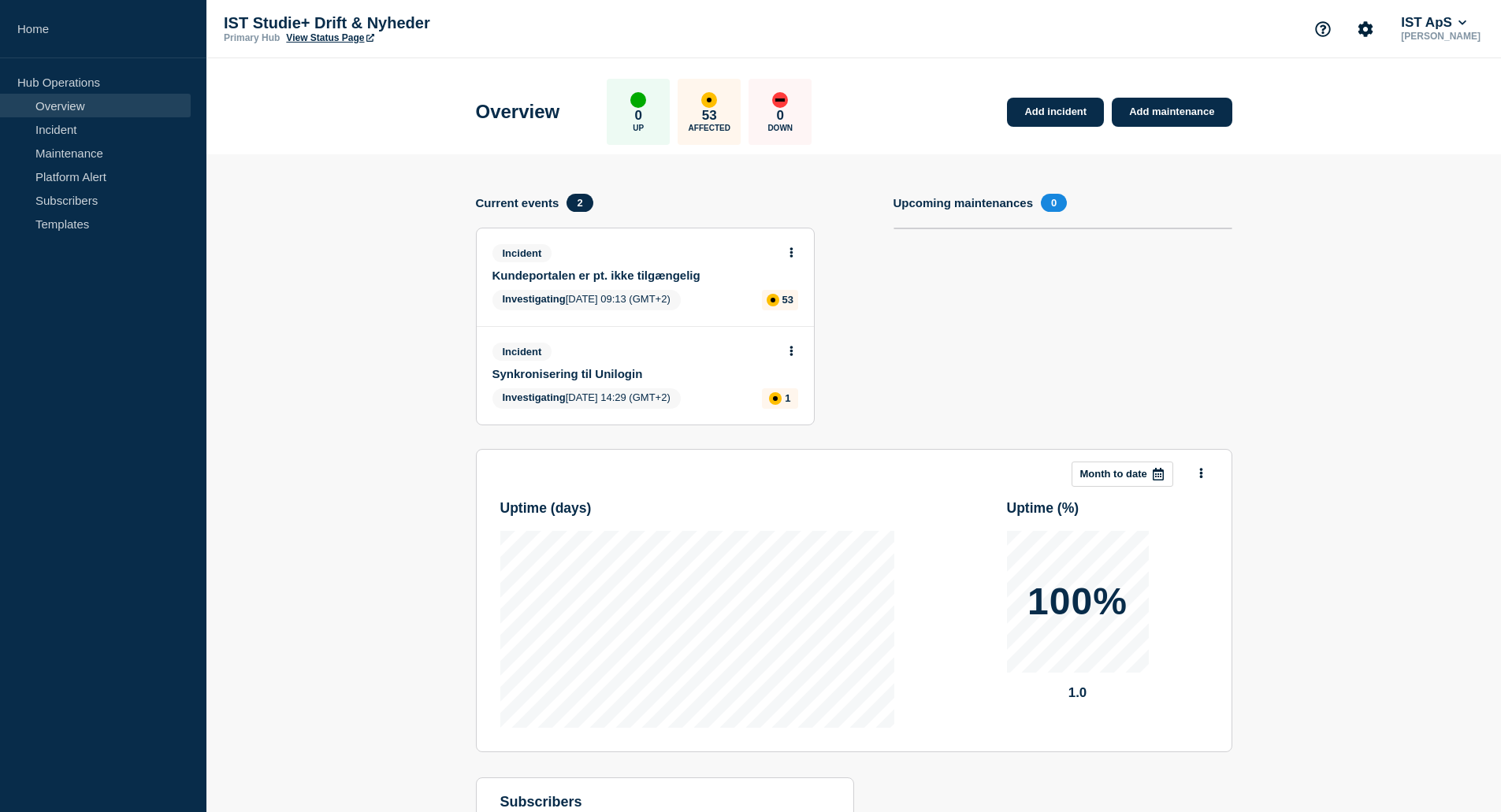
click at [574, 273] on link "Kundeportalen er pt. ikke tilgængelig" at bounding box center [634, 275] width 284 height 13
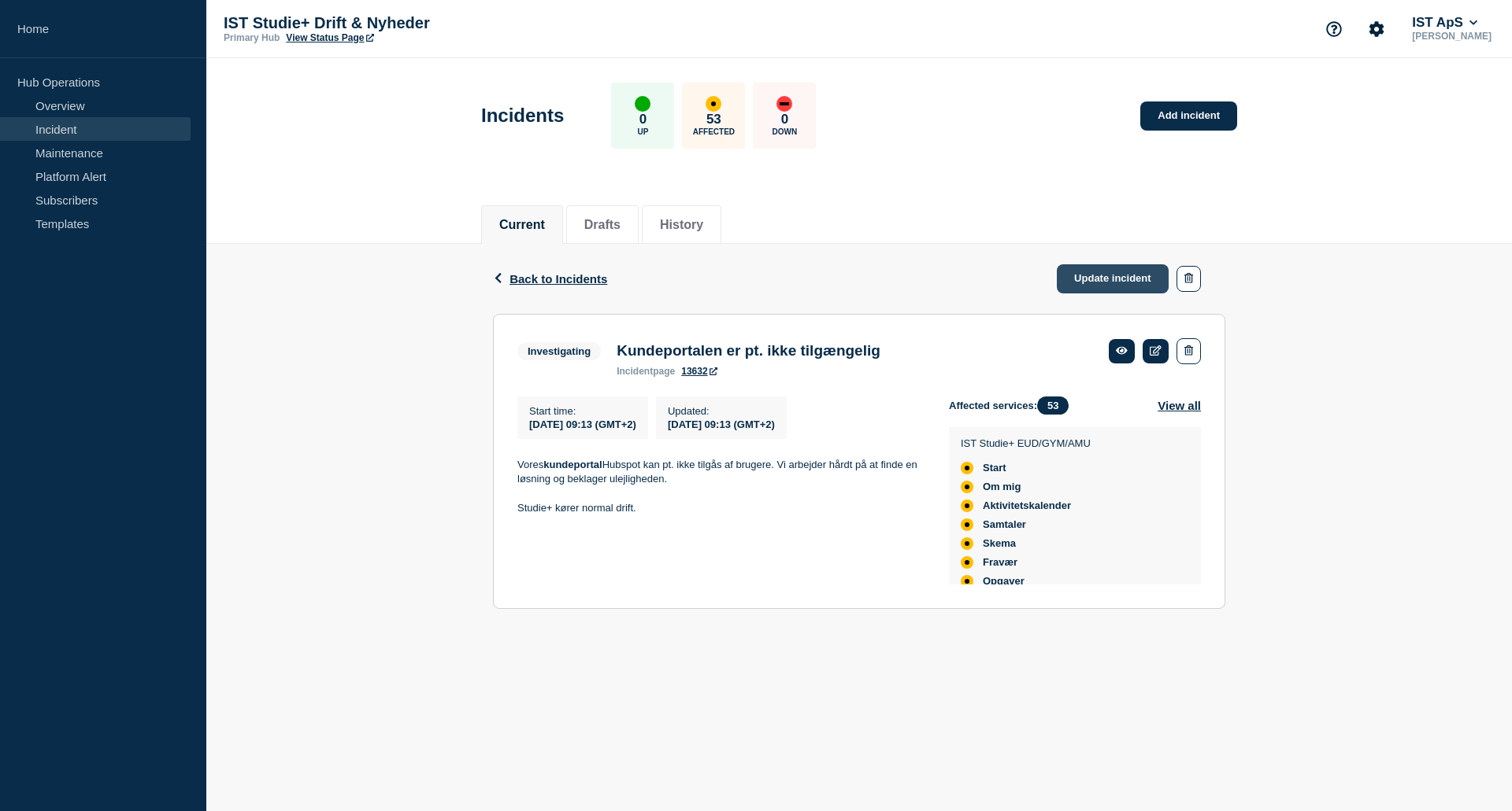
click at [1124, 273] on link "Update incident" at bounding box center [1112, 278] width 112 height 29
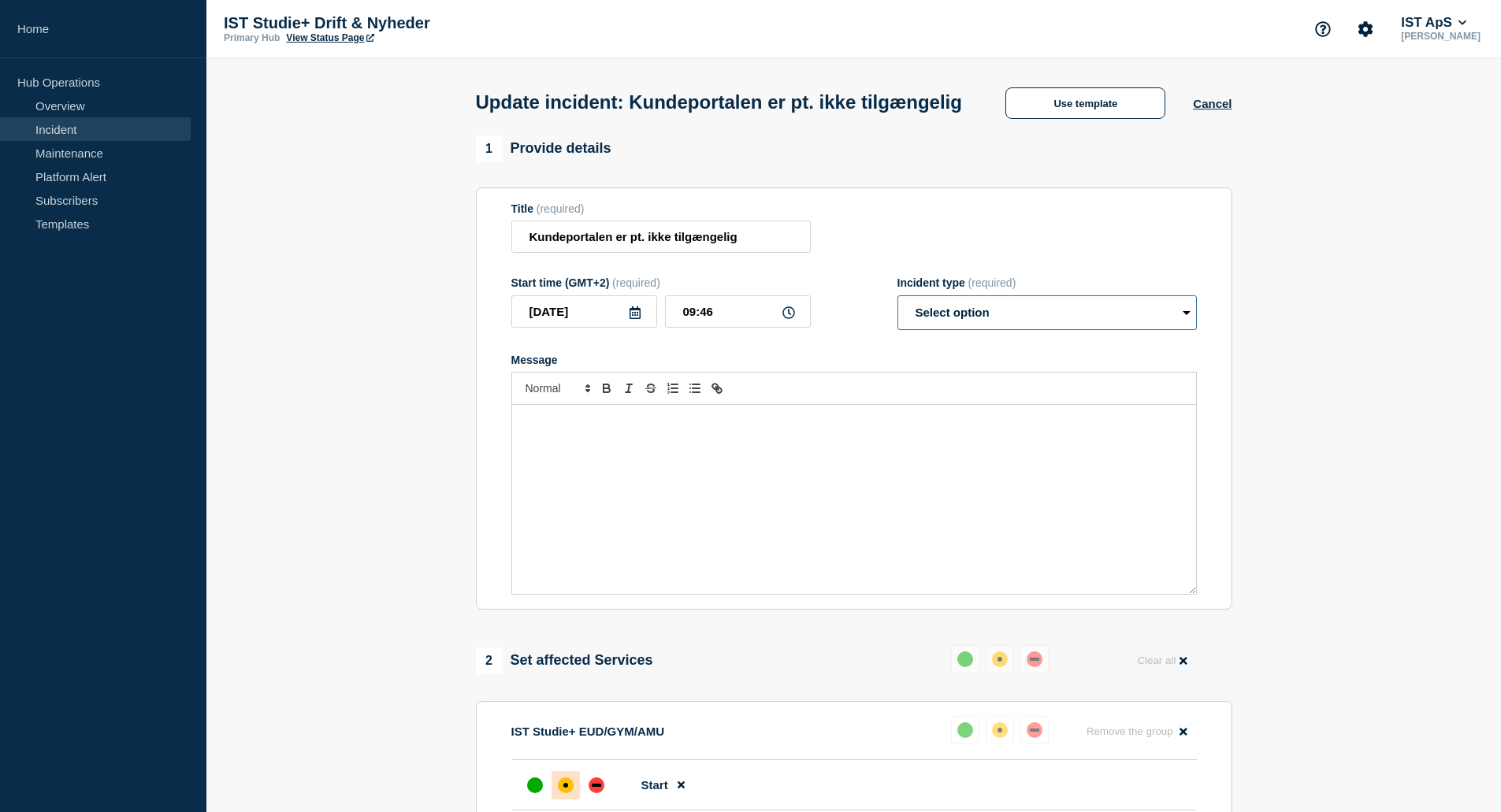
click at [1189, 330] on select "Select option Investigating Identified Monitoring Resolved" at bounding box center [1047, 312] width 299 height 34
select select "resolved"
click at [898, 324] on select "Select option Investigating Identified Monitoring Resolved" at bounding box center [1047, 312] width 299 height 34
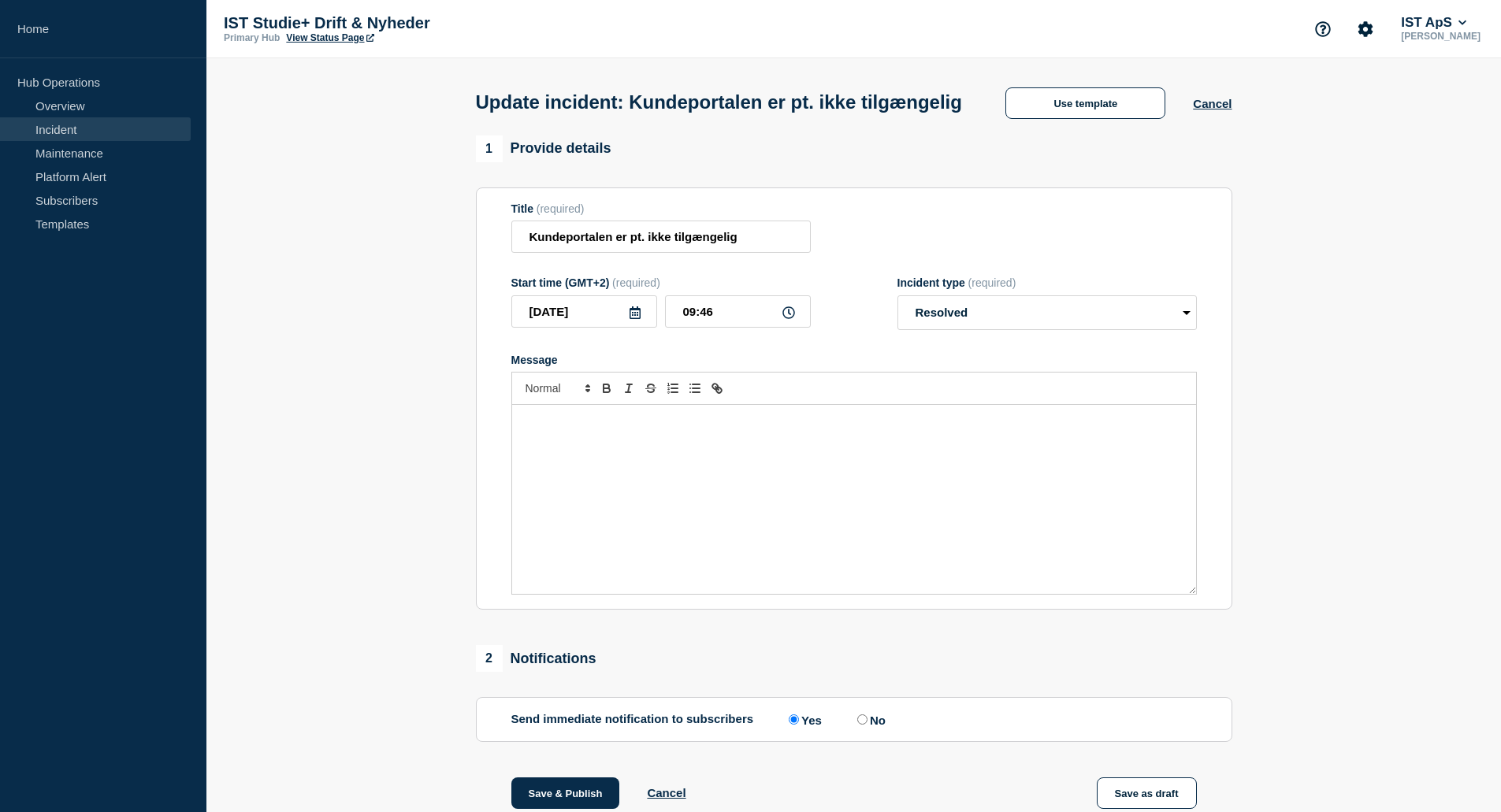
click at [693, 469] on div "Message" at bounding box center [854, 499] width 684 height 189
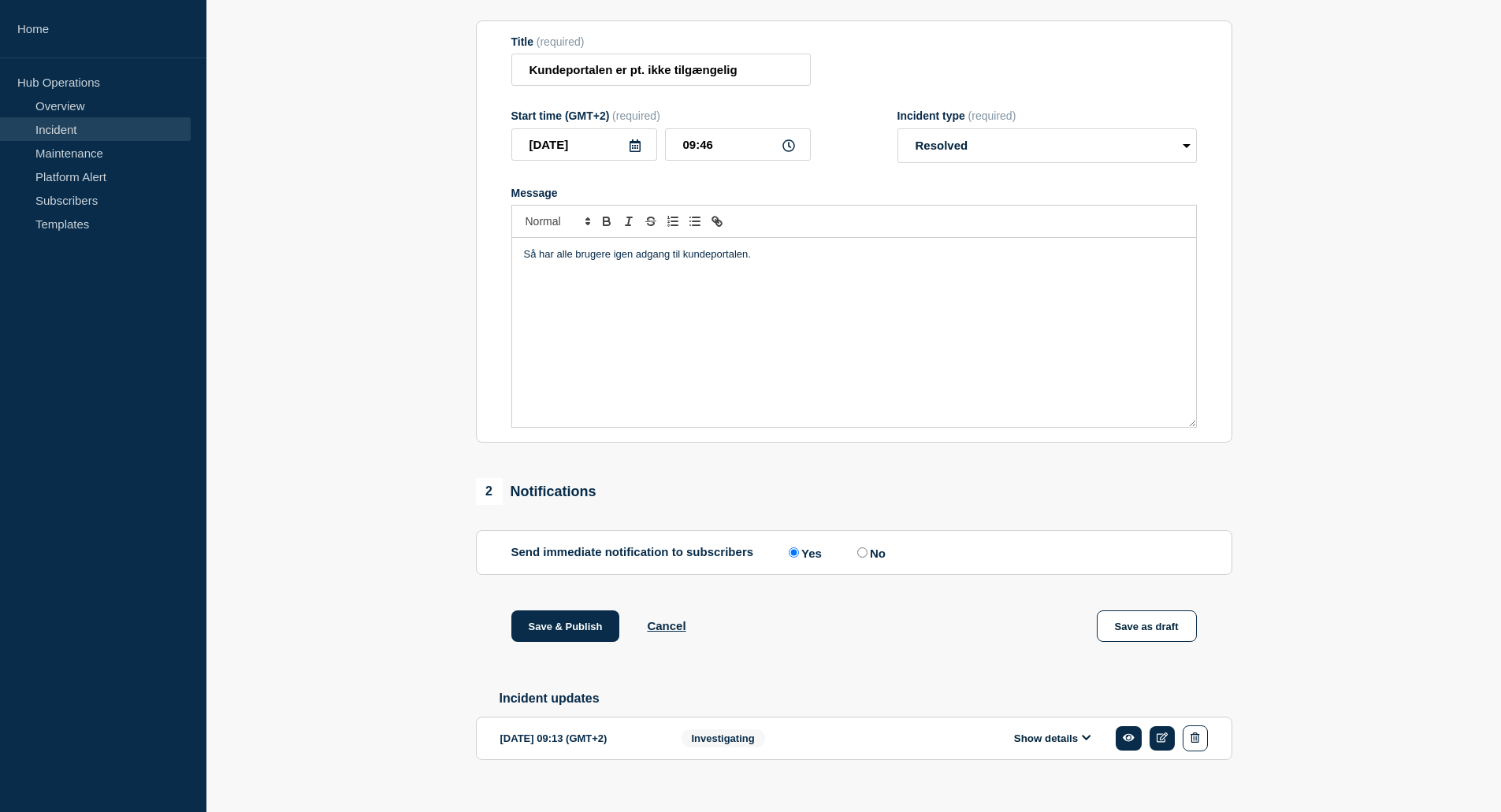
scroll to position [222, 0]
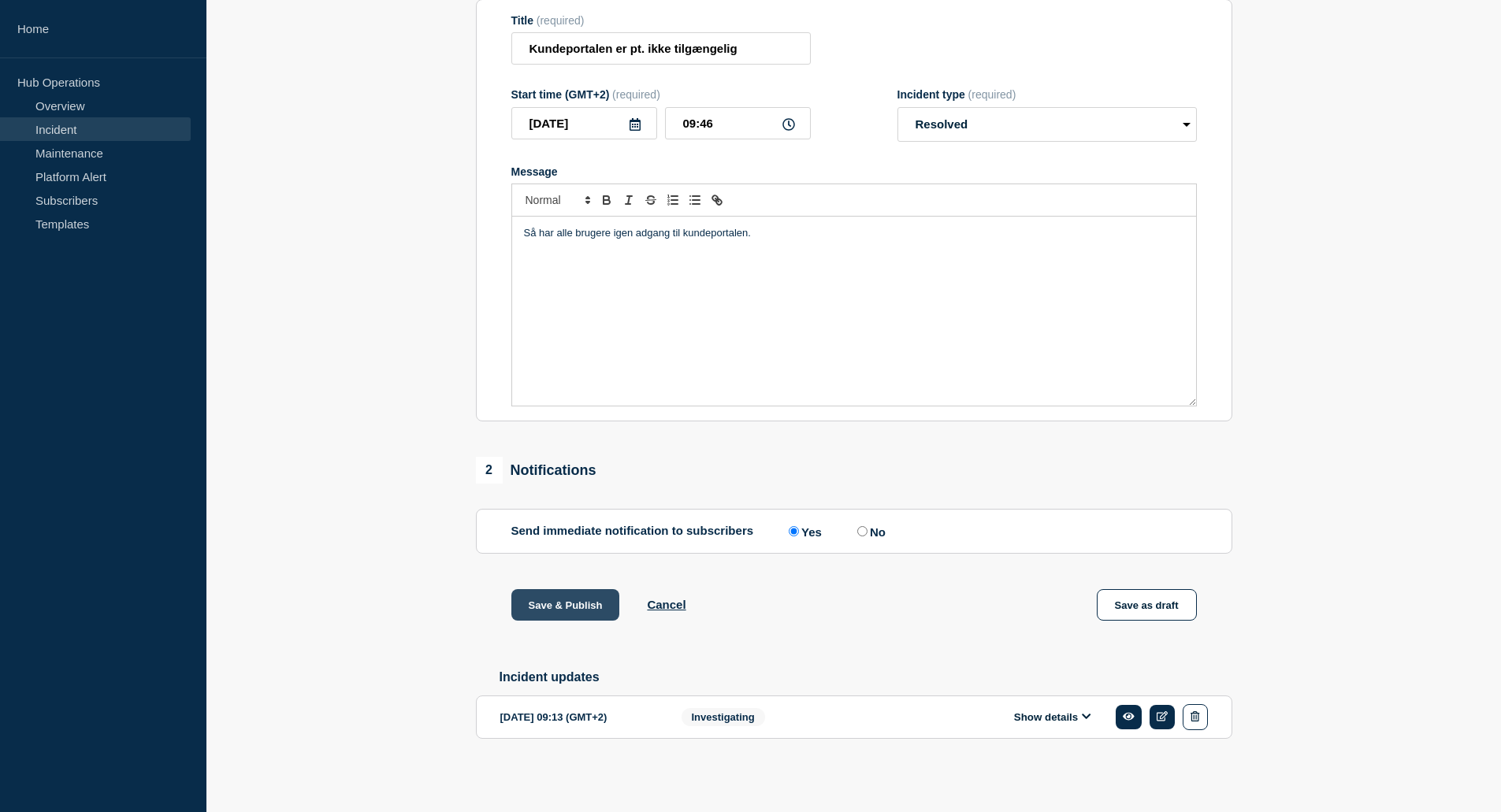
click at [557, 599] on button "Save & Publish" at bounding box center [566, 605] width 109 height 32
